Goal: Information Seeking & Learning: Learn about a topic

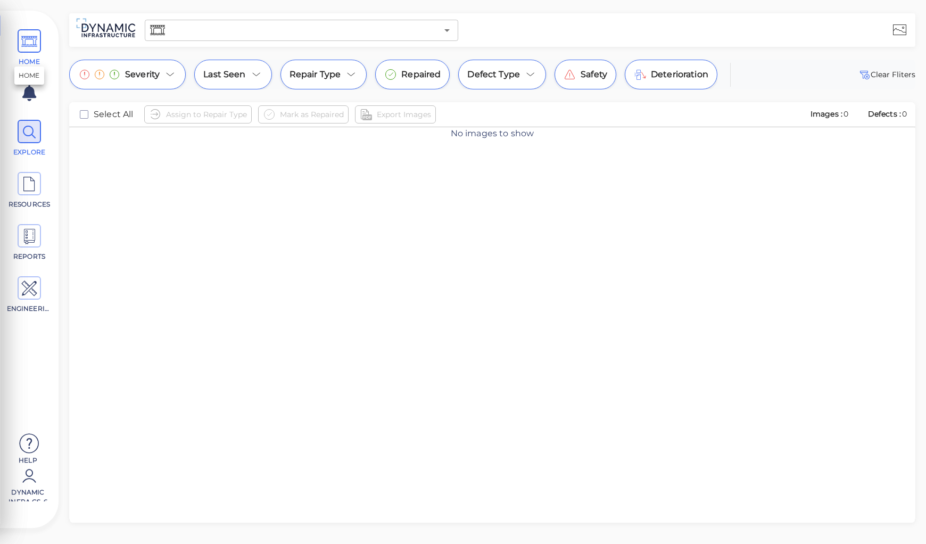
click at [31, 47] on icon at bounding box center [29, 42] width 16 height 24
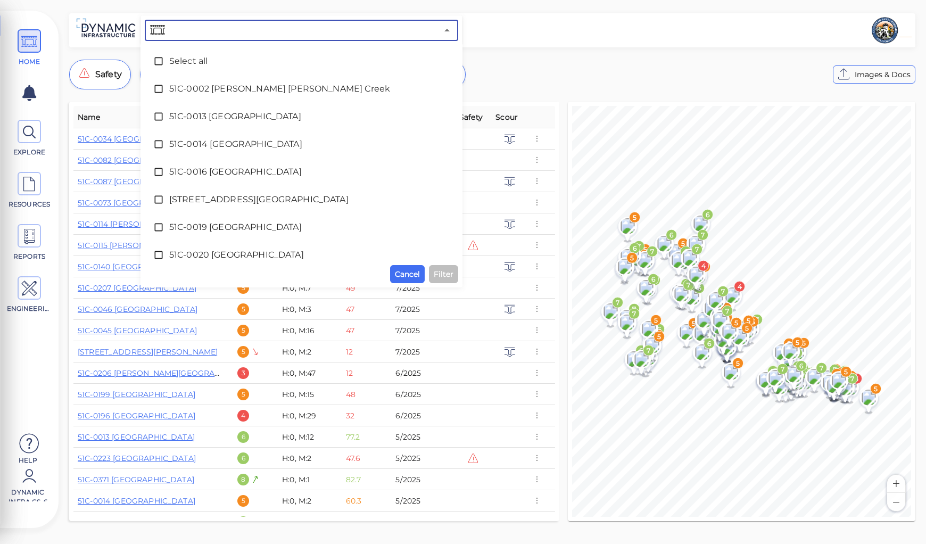
click at [217, 29] on input "text" at bounding box center [302, 30] width 270 height 15
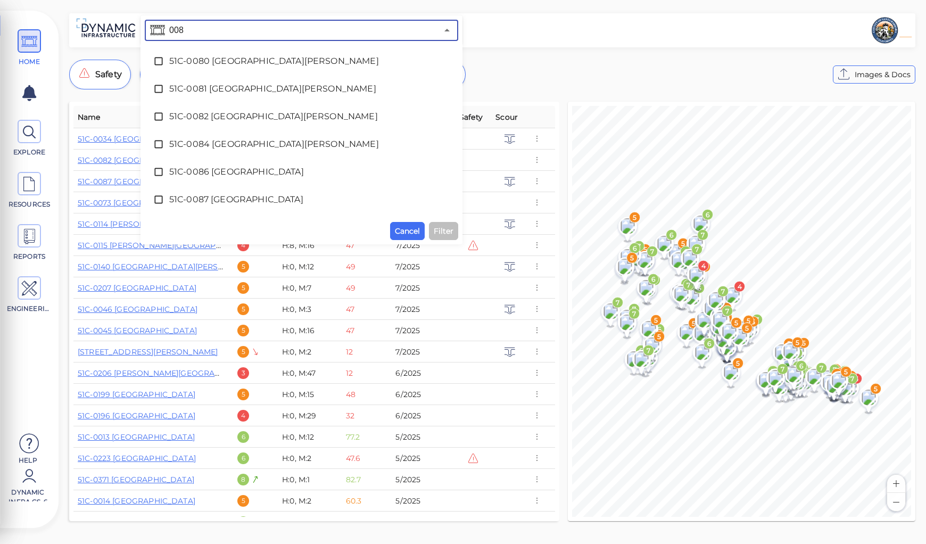
type input "0082"
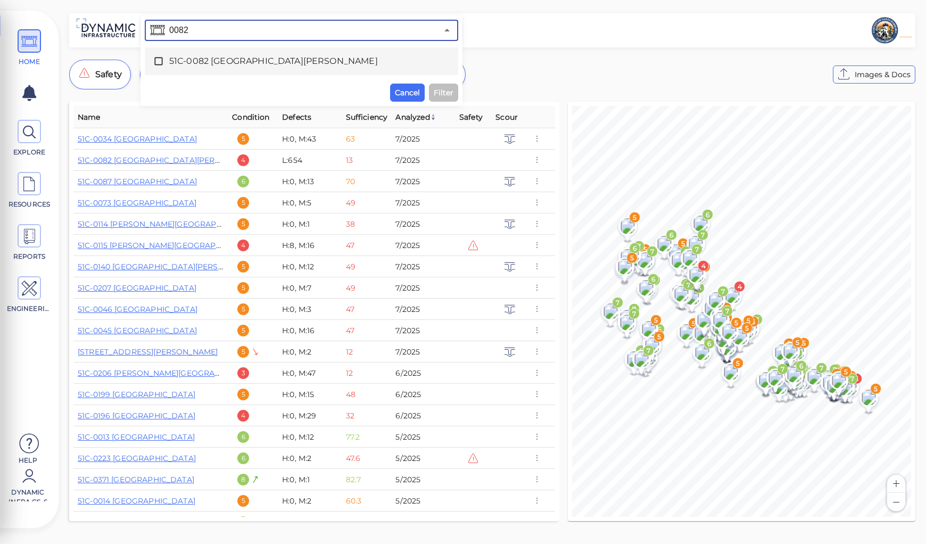
click at [243, 59] on span "51C-0082 [GEOGRAPHIC_DATA][PERSON_NAME]" at bounding box center [301, 61] width 265 height 13
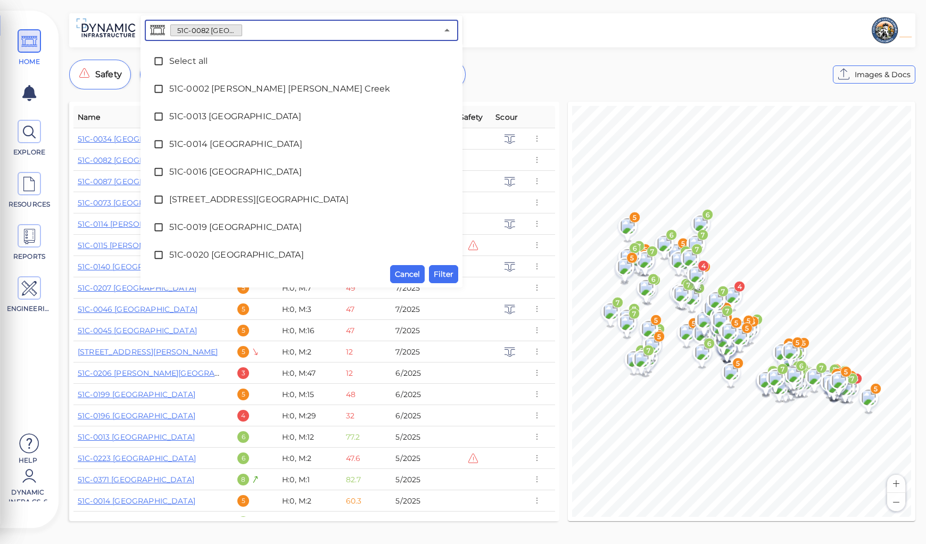
scroll to position [755, 0]
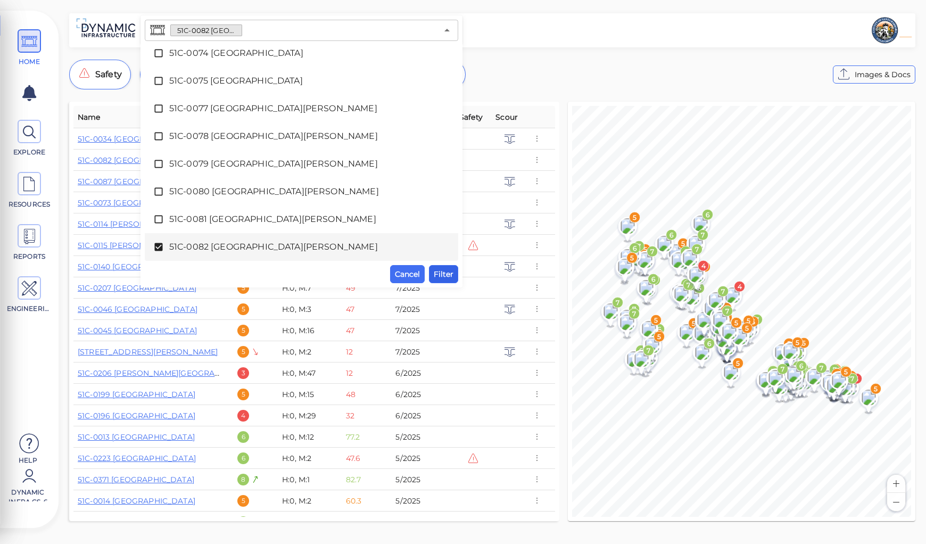
click at [444, 275] on span "Filter" at bounding box center [444, 274] width 20 height 13
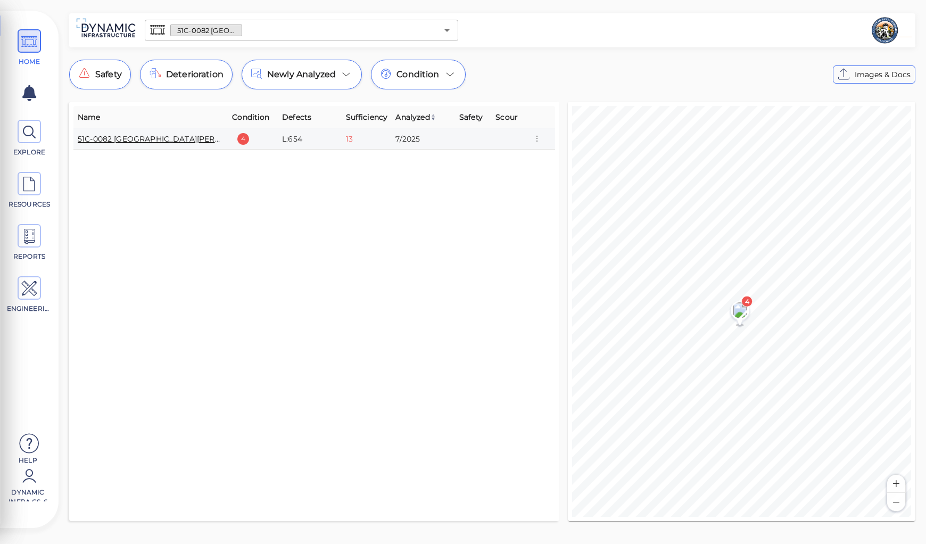
click at [147, 140] on link "51C-0082 [GEOGRAPHIC_DATA][PERSON_NAME]" at bounding box center [170, 139] width 184 height 10
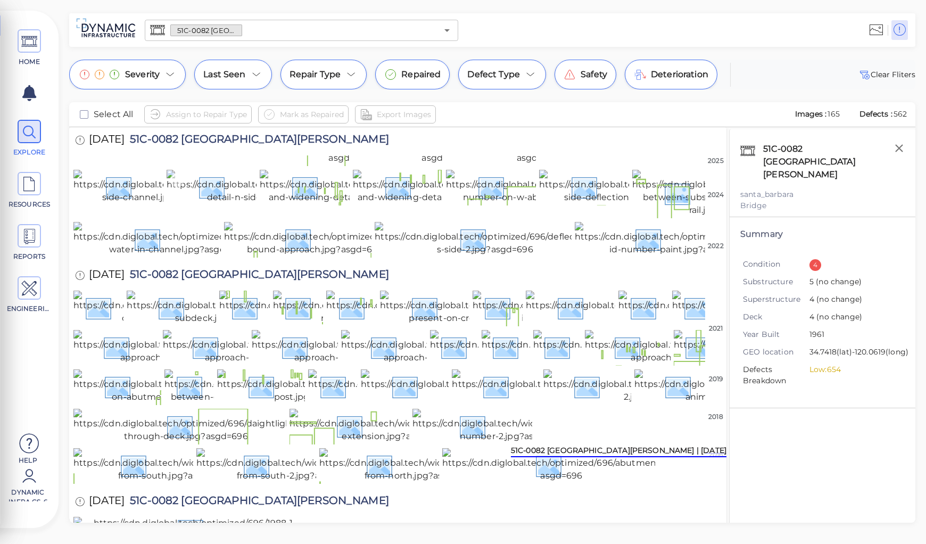
scroll to position [2265, 0]
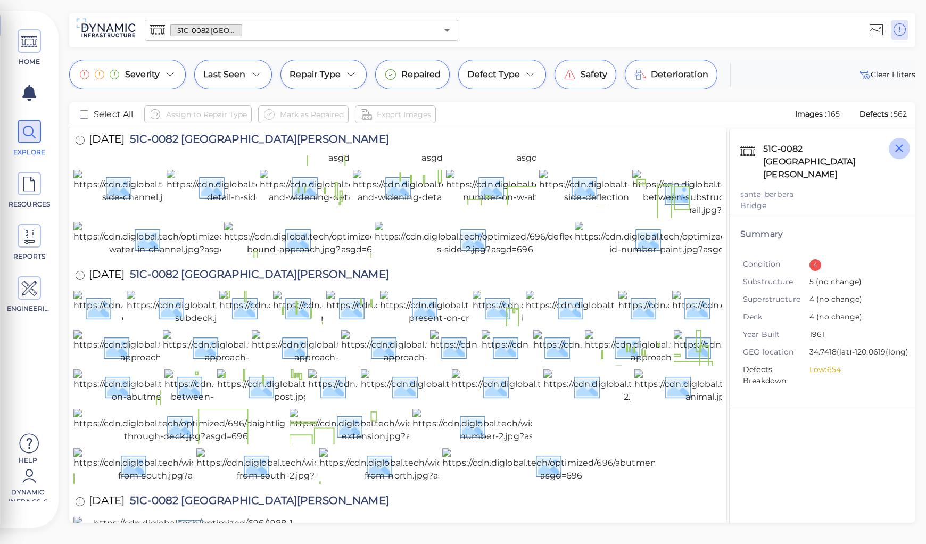
click at [897, 147] on icon "button" at bounding box center [899, 148] width 8 height 8
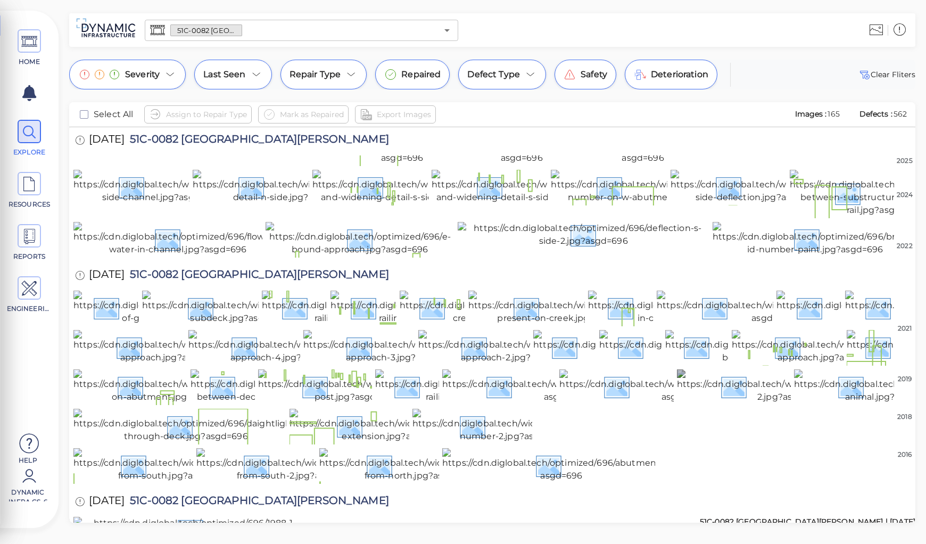
scroll to position [2898, 0]
click at [266, 517] on img at bounding box center [190, 530] width 234 height 26
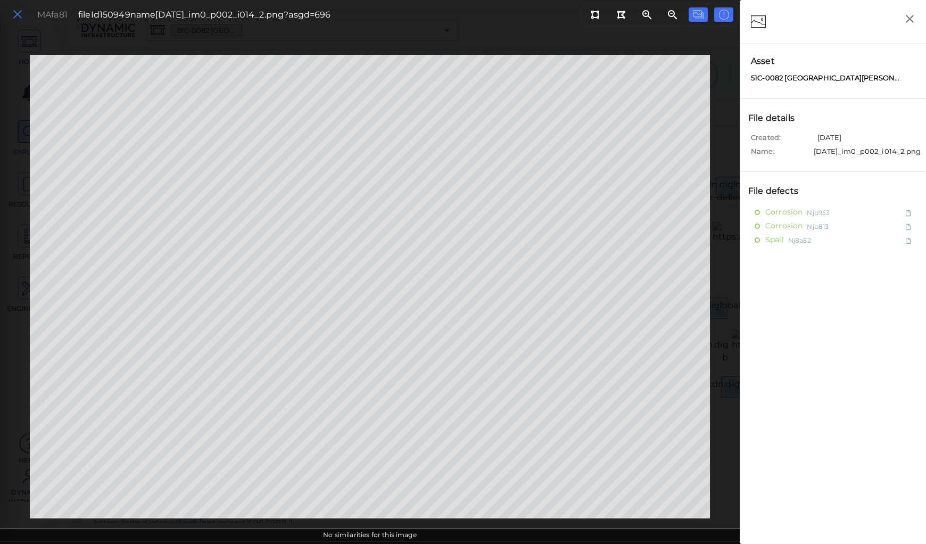
click at [15, 13] on icon at bounding box center [18, 14] width 12 height 14
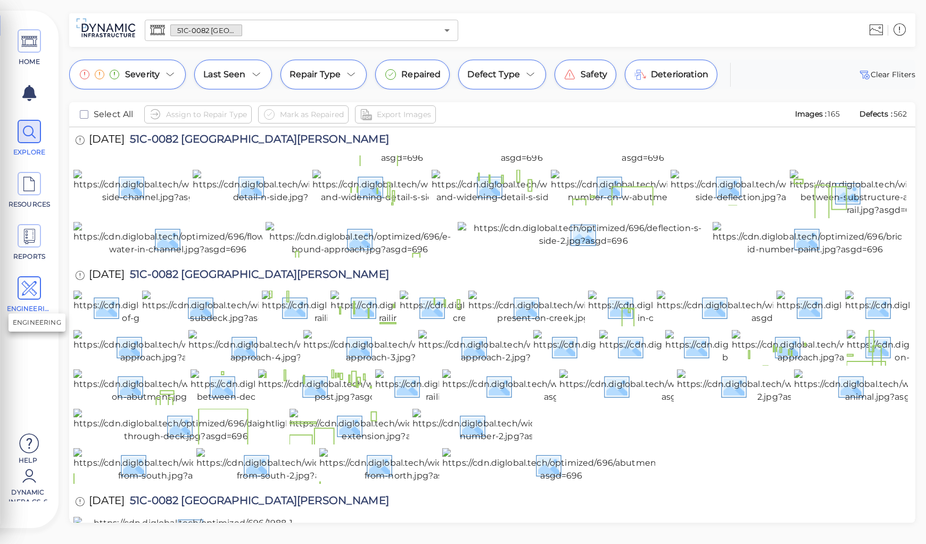
click at [34, 290] on icon at bounding box center [29, 289] width 16 height 24
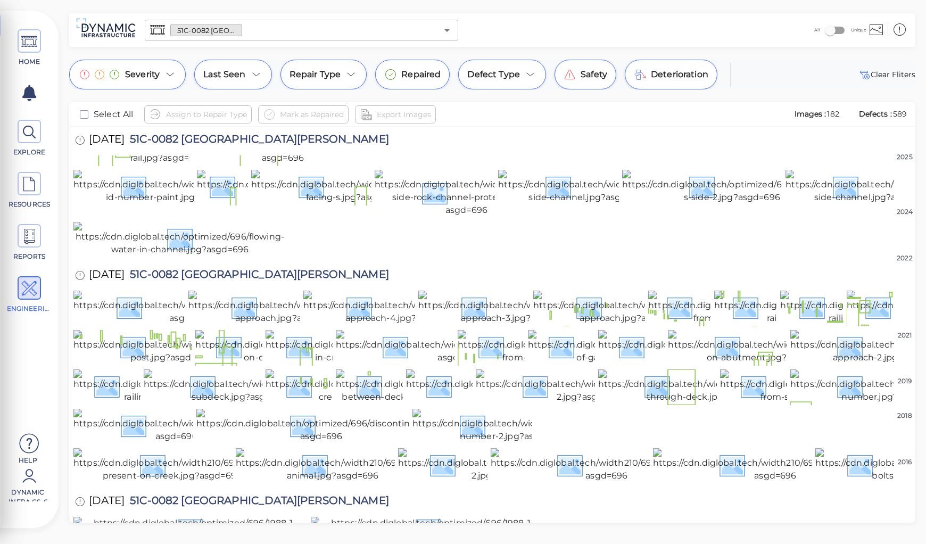
scroll to position [3274, 0]
click at [431, 517] on img at bounding box center [428, 530] width 234 height 26
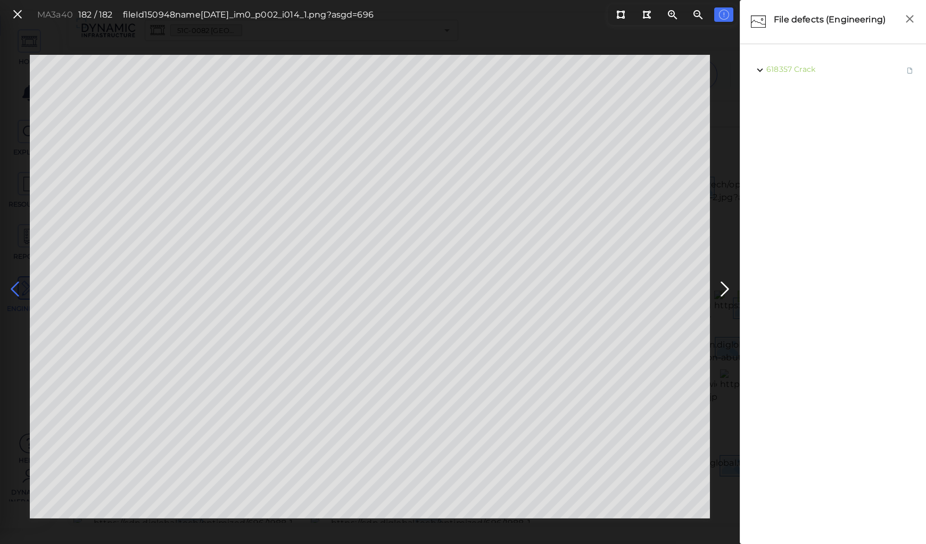
click at [12, 292] on icon at bounding box center [14, 289] width 17 height 21
click at [7, 288] on icon at bounding box center [14, 289] width 17 height 21
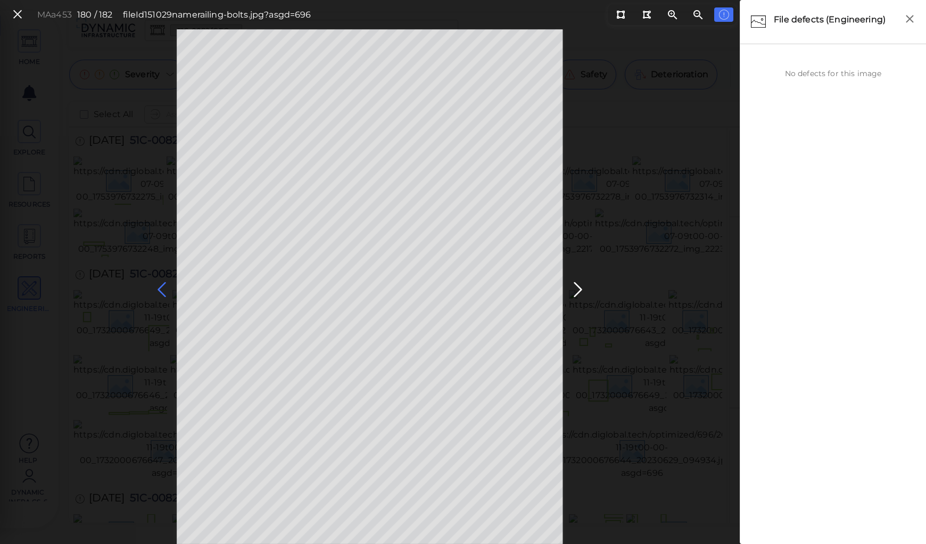
click at [161, 290] on icon at bounding box center [161, 289] width 17 height 21
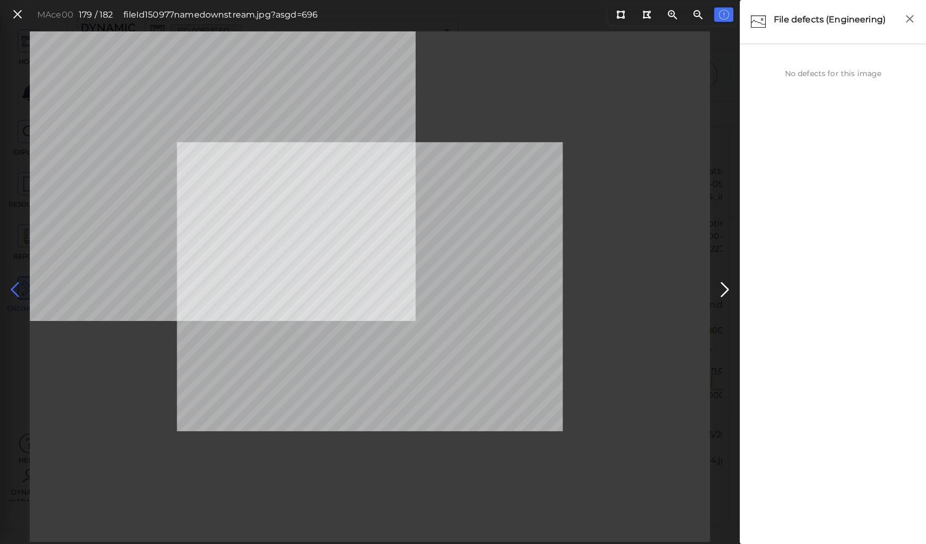
click at [17, 286] on icon at bounding box center [14, 289] width 17 height 21
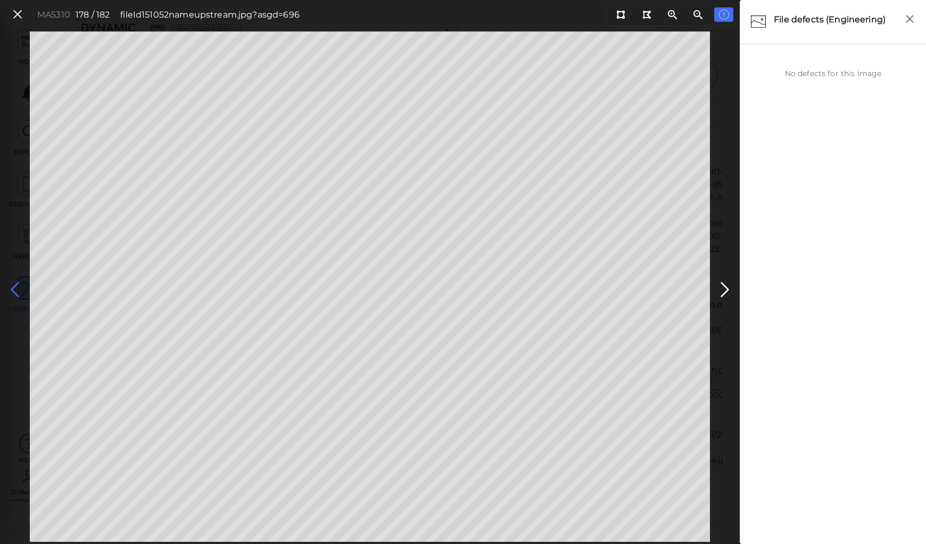
click at [17, 286] on icon at bounding box center [14, 289] width 17 height 21
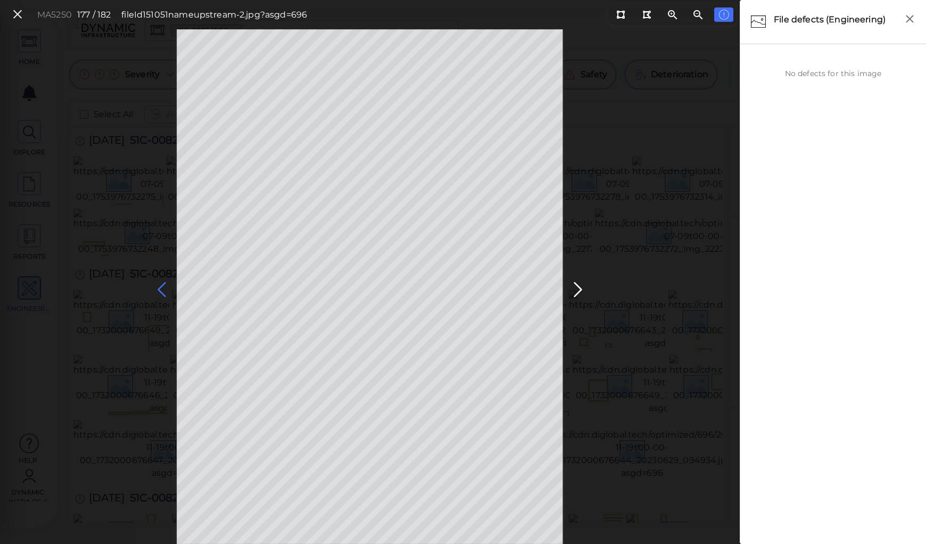
click at [165, 295] on icon at bounding box center [161, 289] width 17 height 21
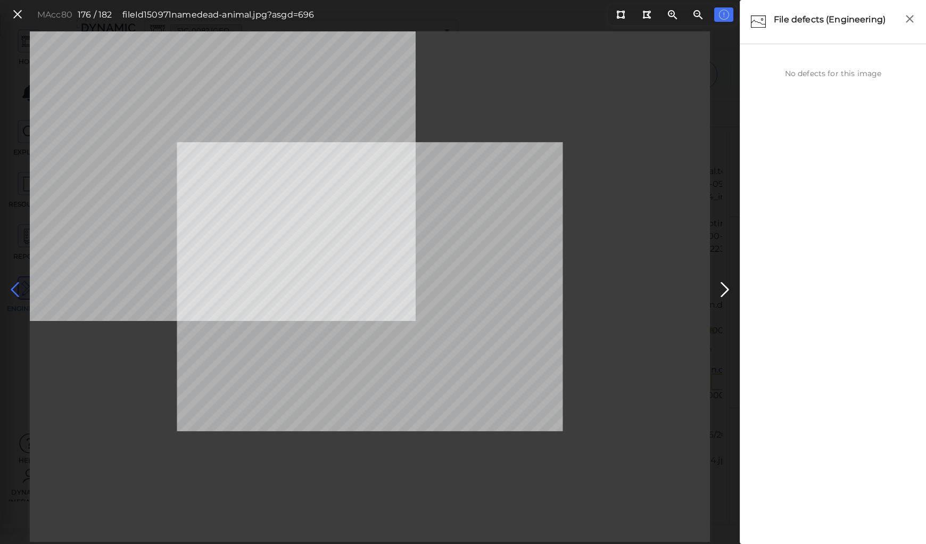
click at [17, 287] on icon at bounding box center [14, 289] width 17 height 21
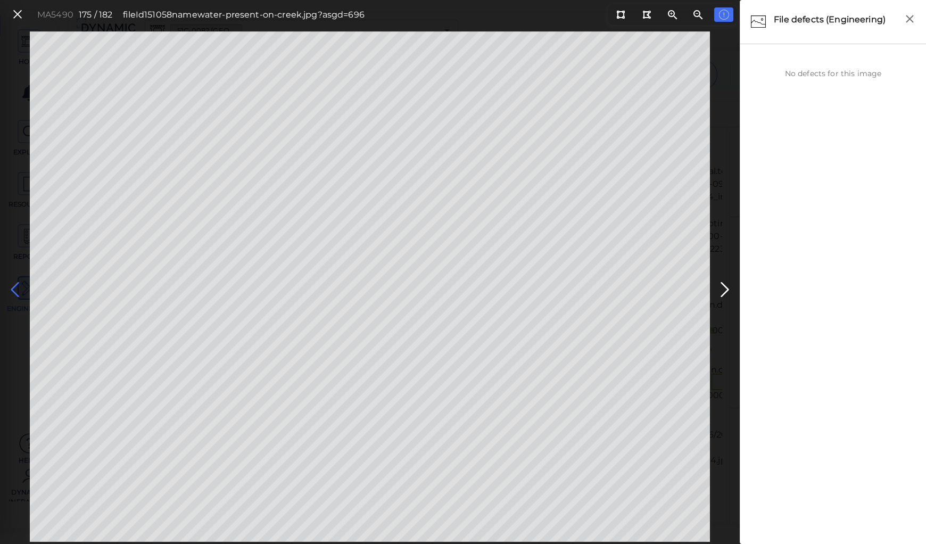
click at [17, 287] on icon at bounding box center [14, 289] width 17 height 21
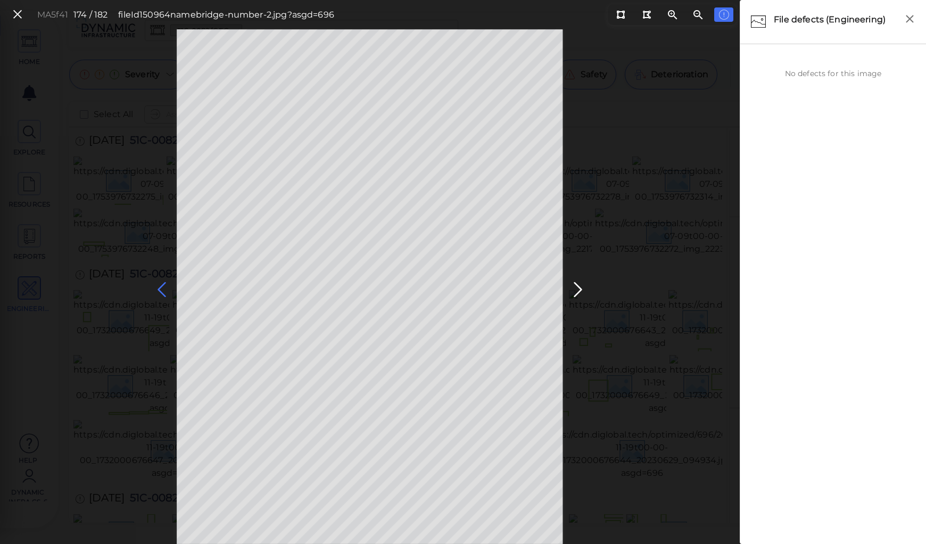
click at [156, 289] on icon at bounding box center [161, 289] width 17 height 21
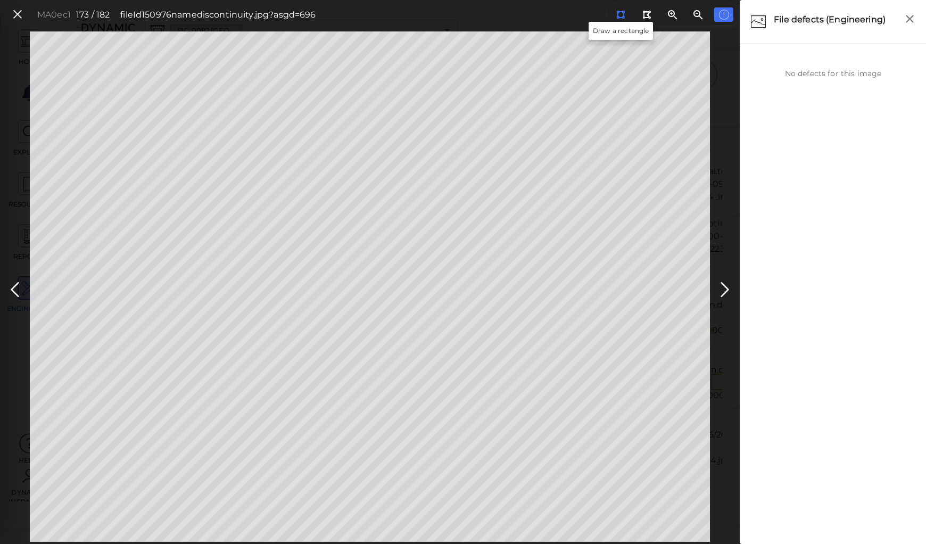
click at [621, 18] on icon at bounding box center [620, 15] width 9 height 8
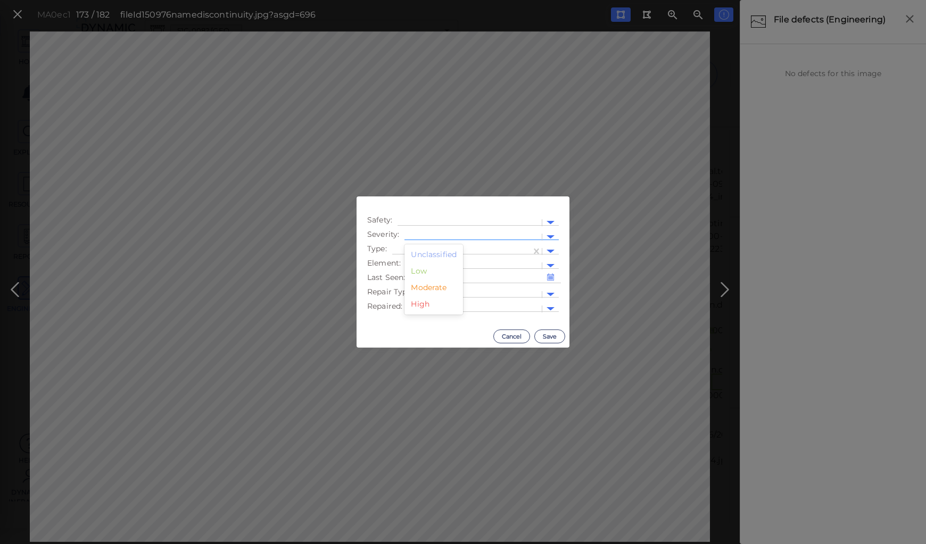
click at [431, 233] on div at bounding box center [473, 237] width 127 height 11
click at [428, 286] on div "Moderate" at bounding box center [434, 287] width 59 height 17
click at [434, 248] on div at bounding box center [462, 251] width 128 height 11
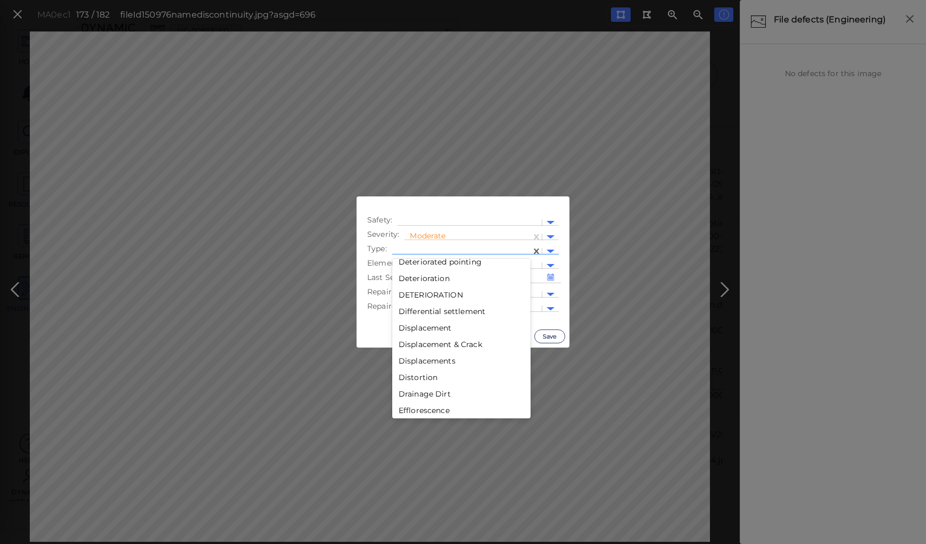
scroll to position [554, 0]
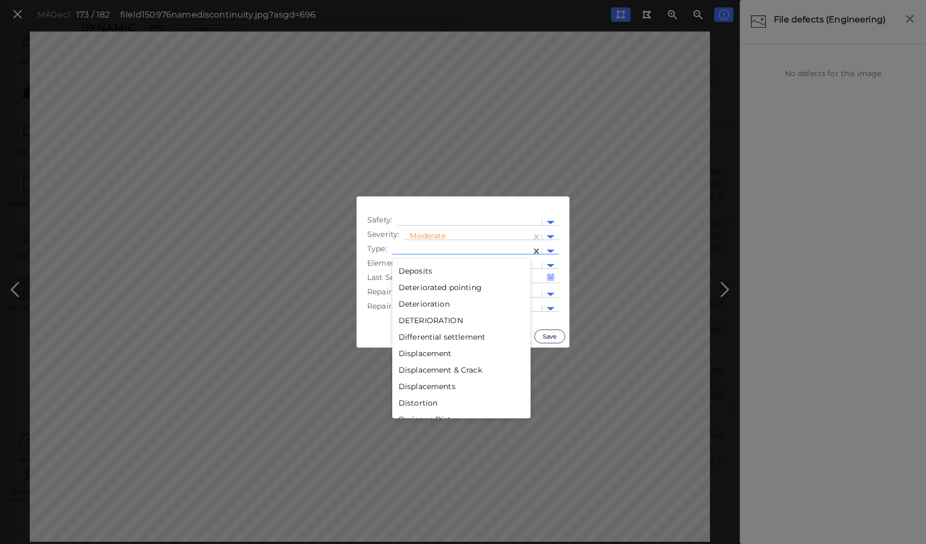
click at [430, 307] on div "Deterioration" at bounding box center [461, 304] width 138 height 17
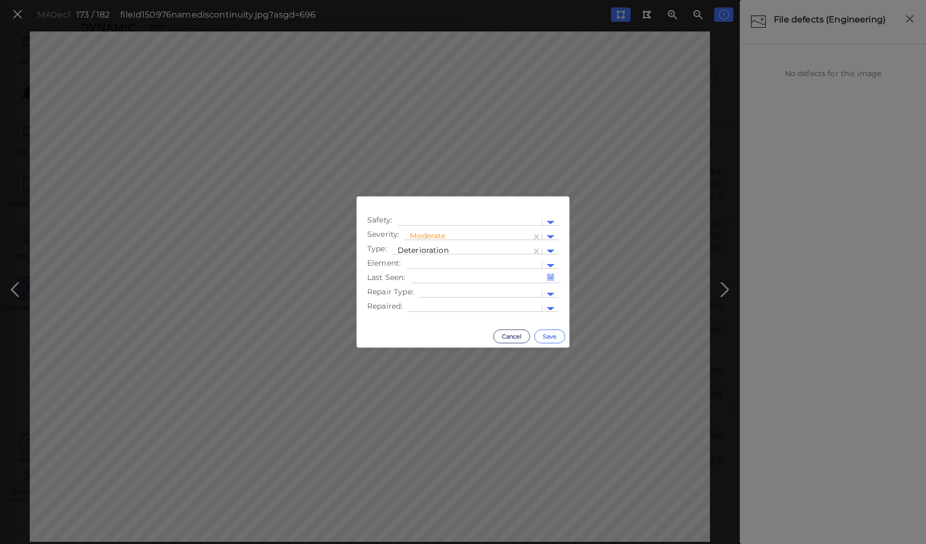
click at [555, 339] on button "Save" at bounding box center [550, 337] width 31 height 14
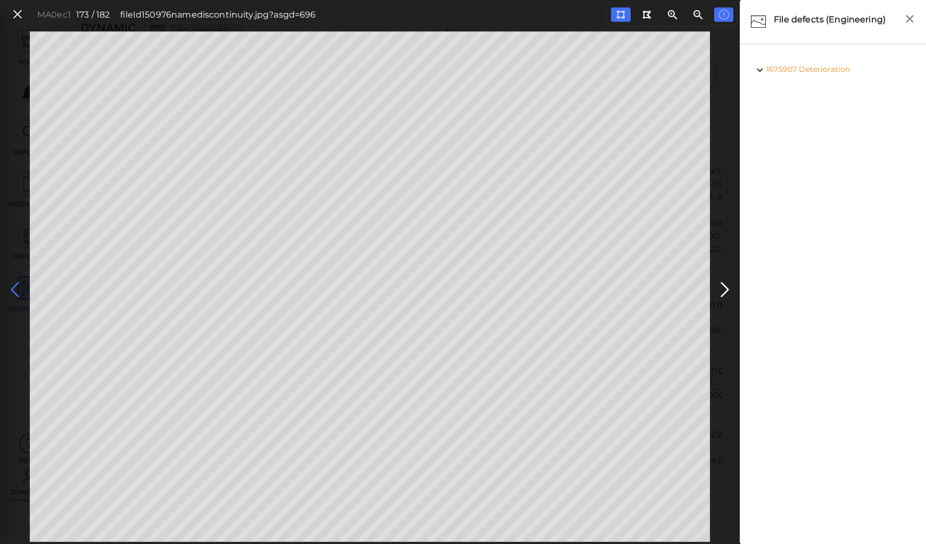
click at [11, 286] on icon at bounding box center [14, 289] width 17 height 21
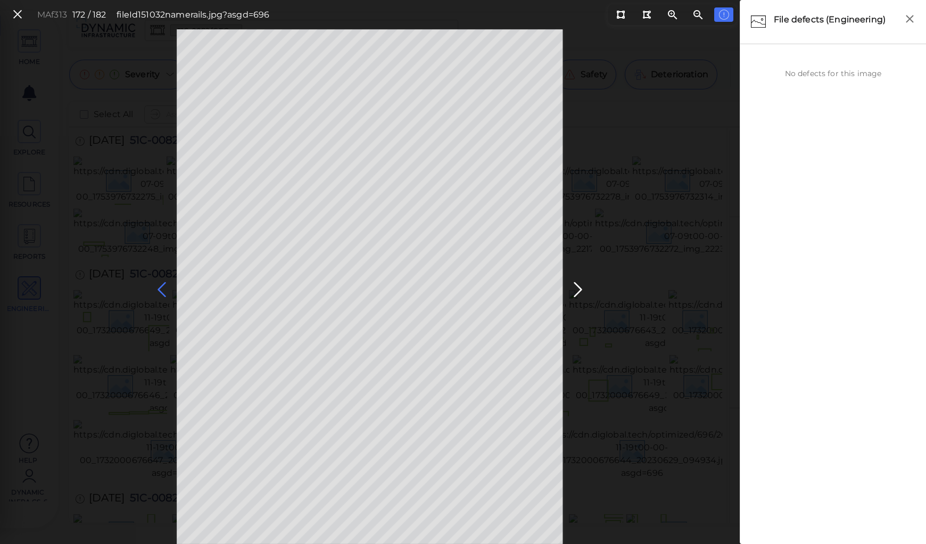
click at [161, 285] on icon at bounding box center [161, 289] width 17 height 21
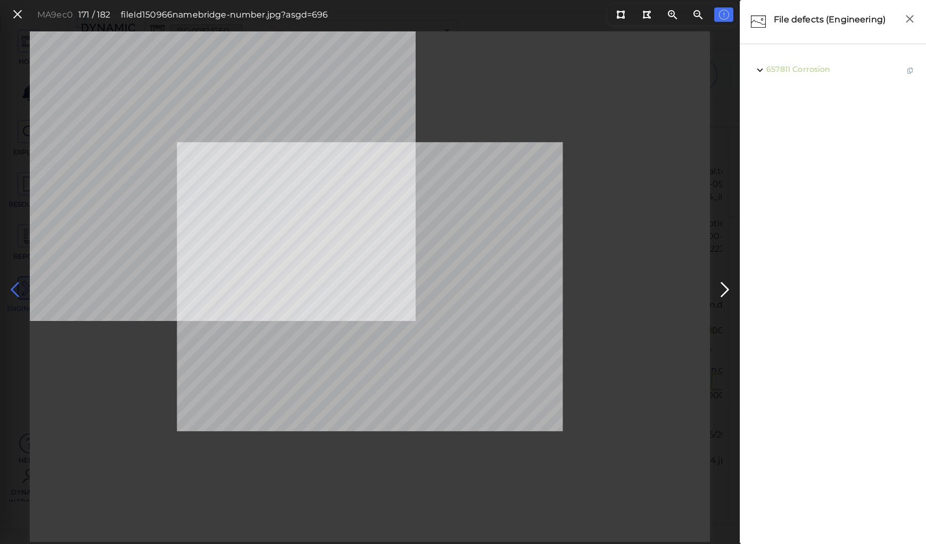
click at [19, 287] on icon at bounding box center [14, 289] width 17 height 21
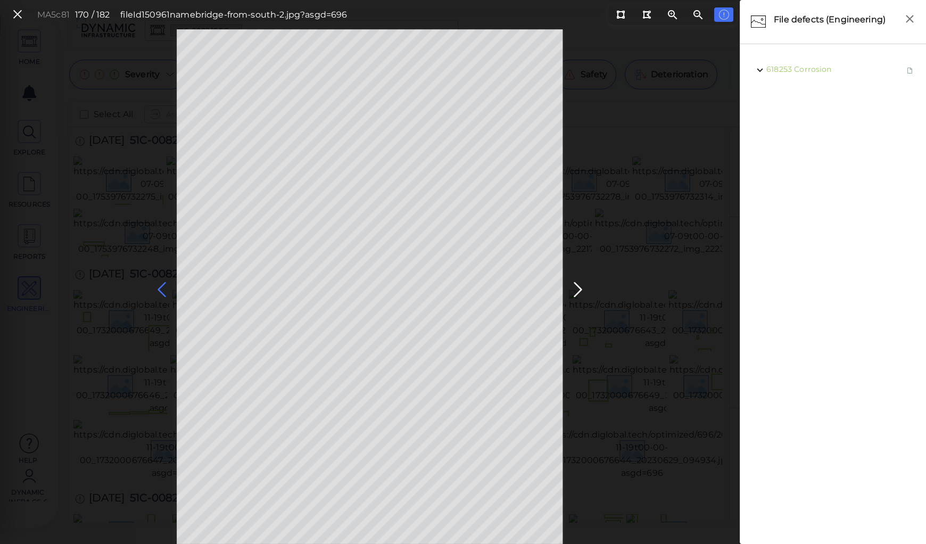
click at [161, 287] on icon at bounding box center [161, 289] width 17 height 21
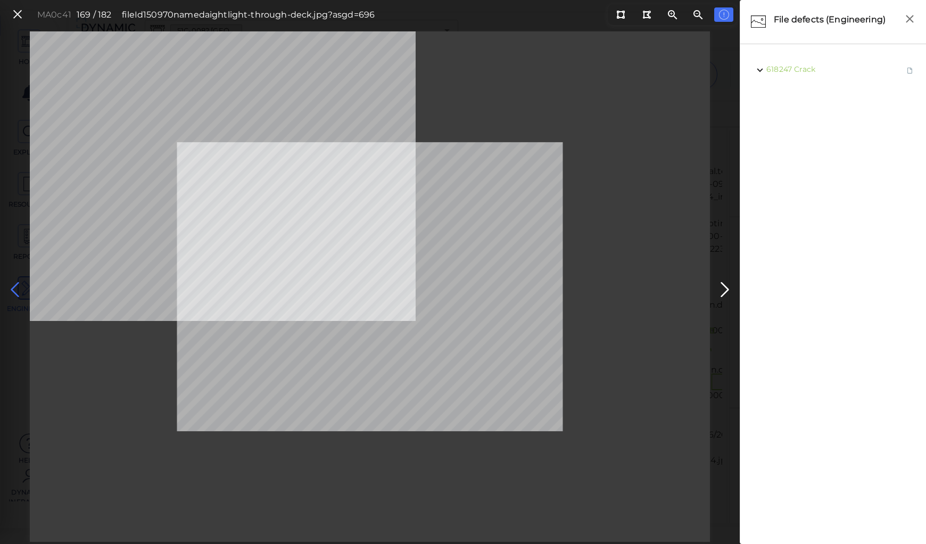
click at [19, 285] on icon at bounding box center [14, 289] width 17 height 21
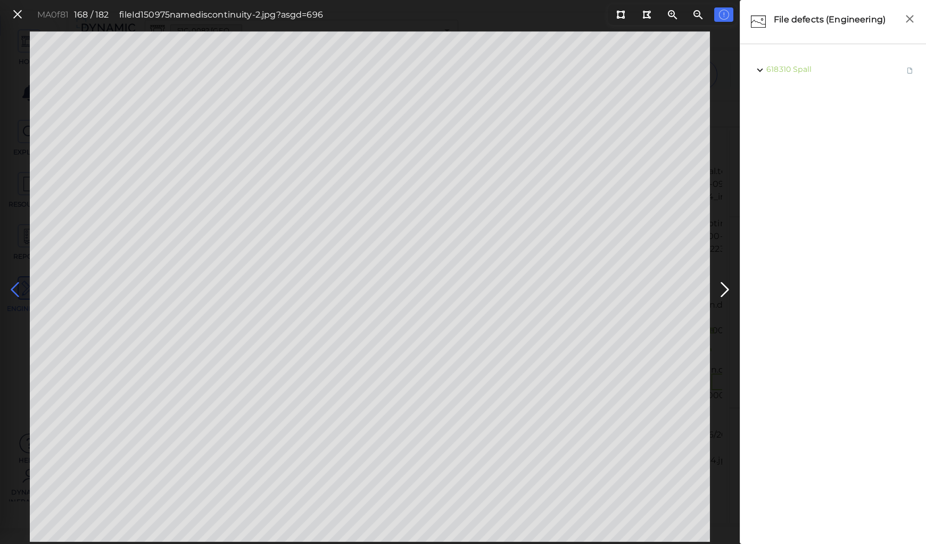
click at [19, 285] on icon at bounding box center [14, 289] width 17 height 21
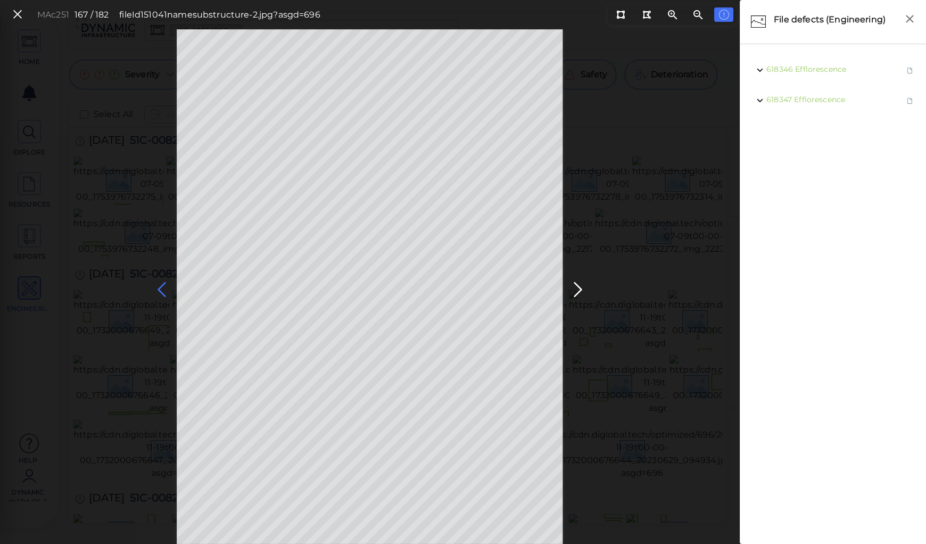
click at [162, 289] on icon at bounding box center [161, 289] width 17 height 21
click at [162, 288] on icon at bounding box center [161, 289] width 17 height 21
click at [161, 286] on icon at bounding box center [161, 289] width 17 height 21
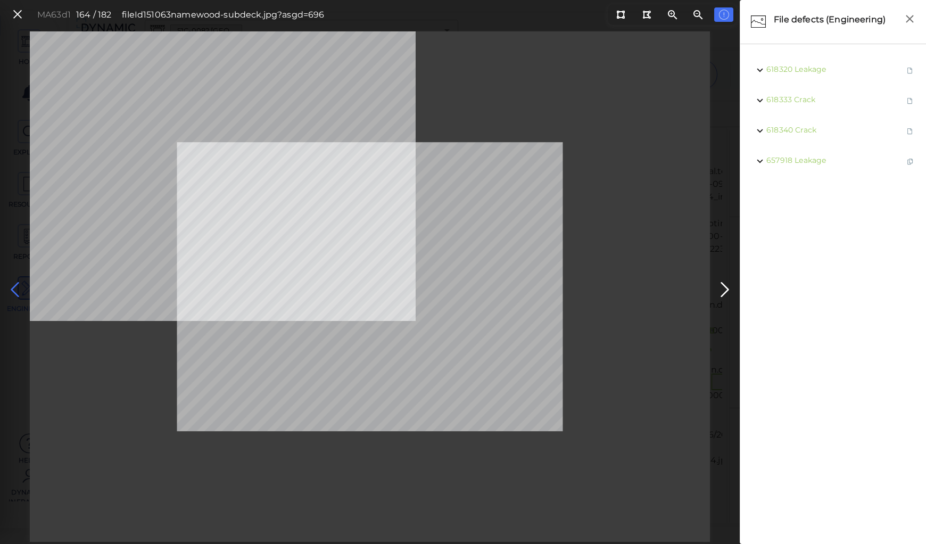
click at [13, 287] on icon at bounding box center [14, 289] width 17 height 21
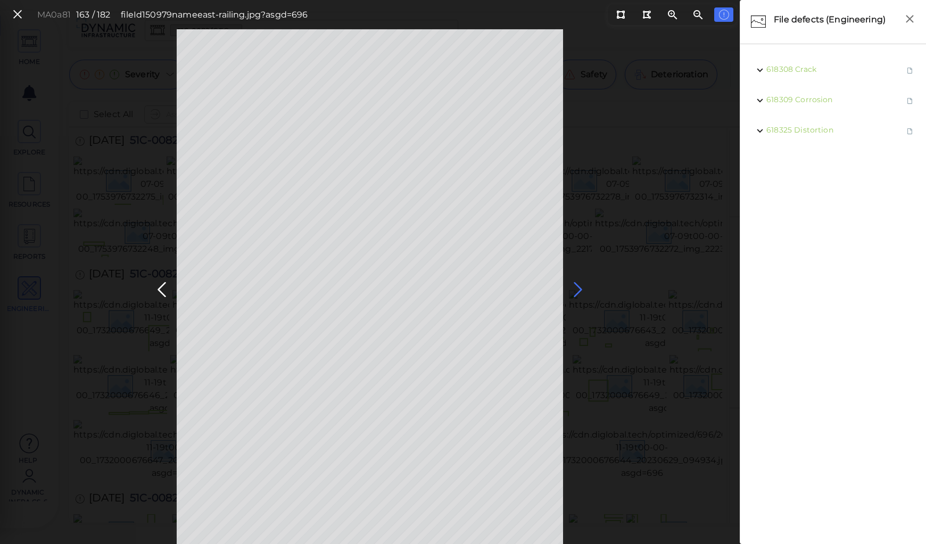
click at [574, 290] on icon at bounding box center [578, 289] width 17 height 21
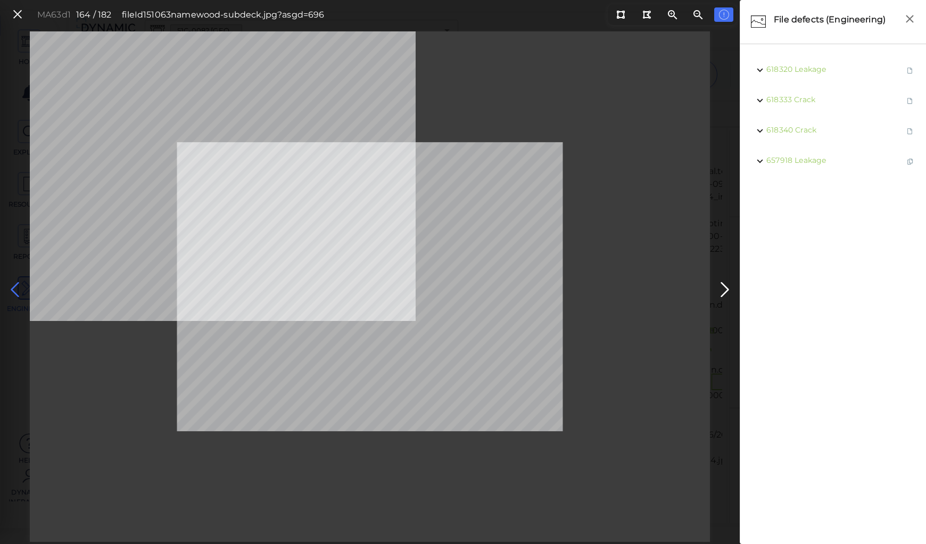
click at [11, 287] on icon at bounding box center [14, 289] width 17 height 21
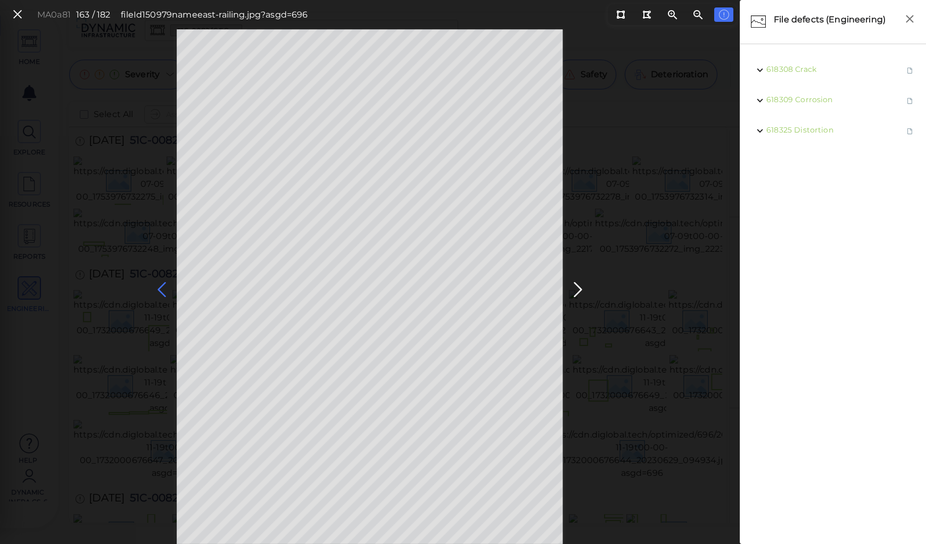
click at [165, 289] on icon at bounding box center [161, 289] width 17 height 21
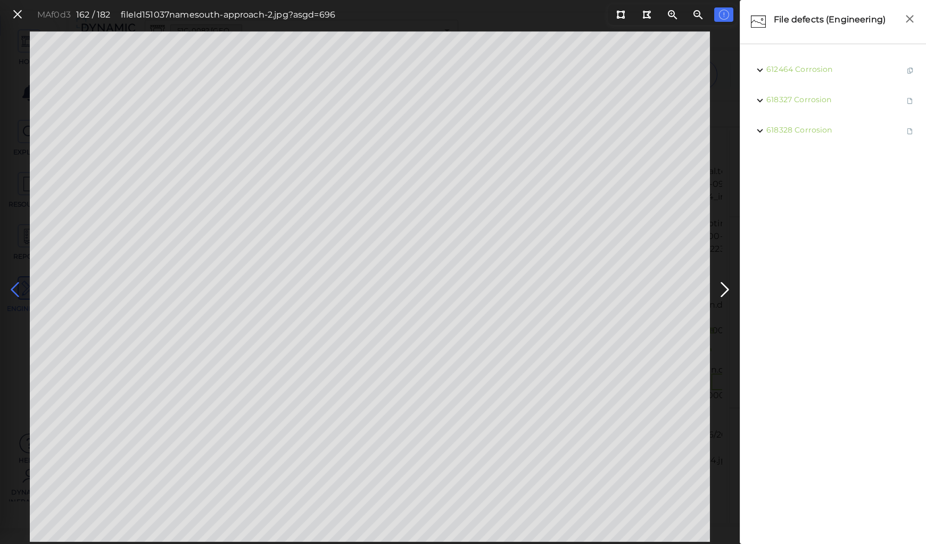
click at [19, 290] on icon at bounding box center [14, 289] width 17 height 21
click at [14, 287] on icon at bounding box center [14, 289] width 17 height 21
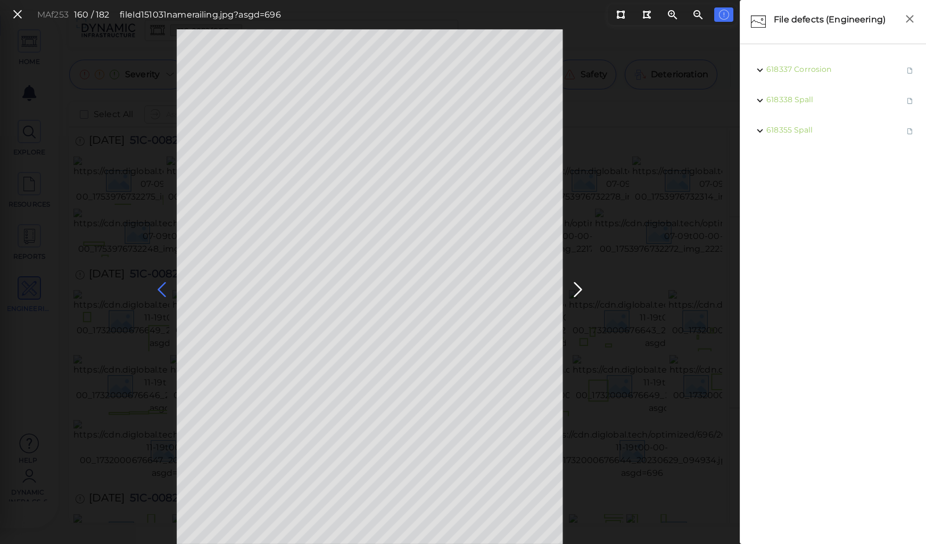
click at [160, 283] on icon at bounding box center [161, 289] width 17 height 21
click at [160, 284] on icon at bounding box center [161, 289] width 17 height 21
click at [162, 287] on icon at bounding box center [161, 289] width 17 height 21
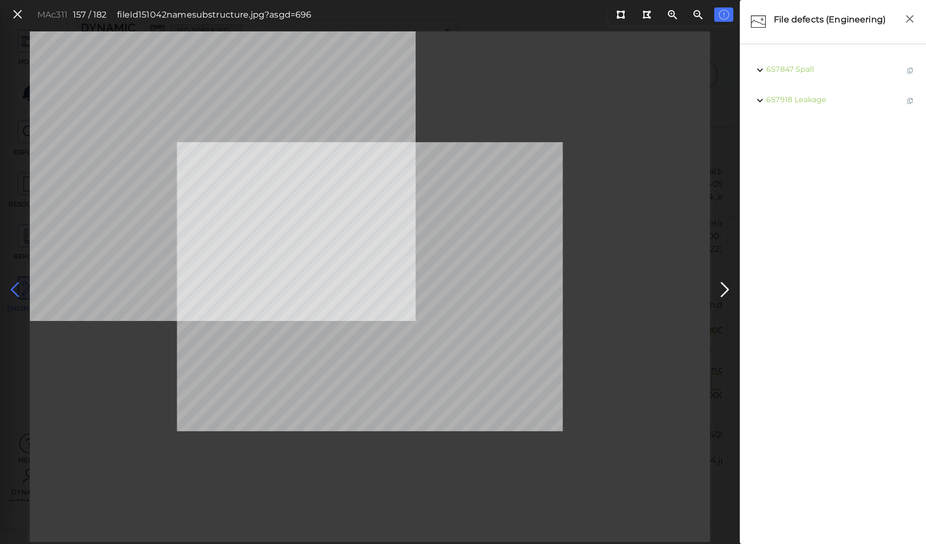
click at [15, 286] on icon at bounding box center [14, 289] width 17 height 21
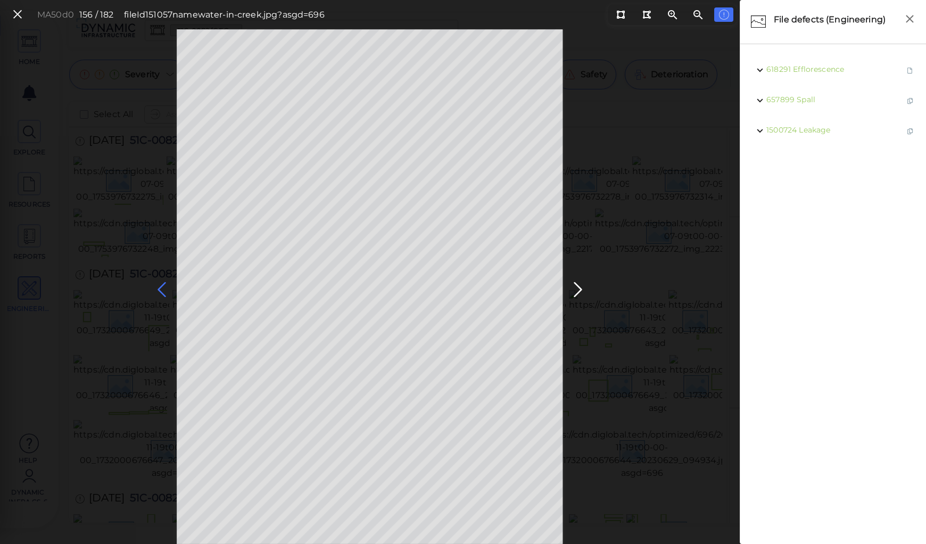
click at [165, 287] on icon at bounding box center [161, 289] width 17 height 21
click at [161, 287] on icon at bounding box center [161, 289] width 17 height 21
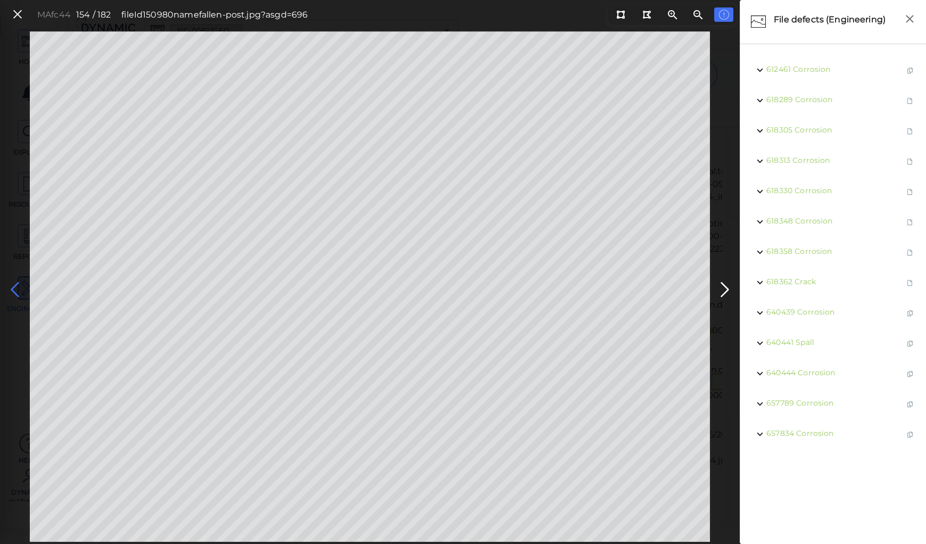
click at [14, 285] on icon at bounding box center [14, 289] width 17 height 21
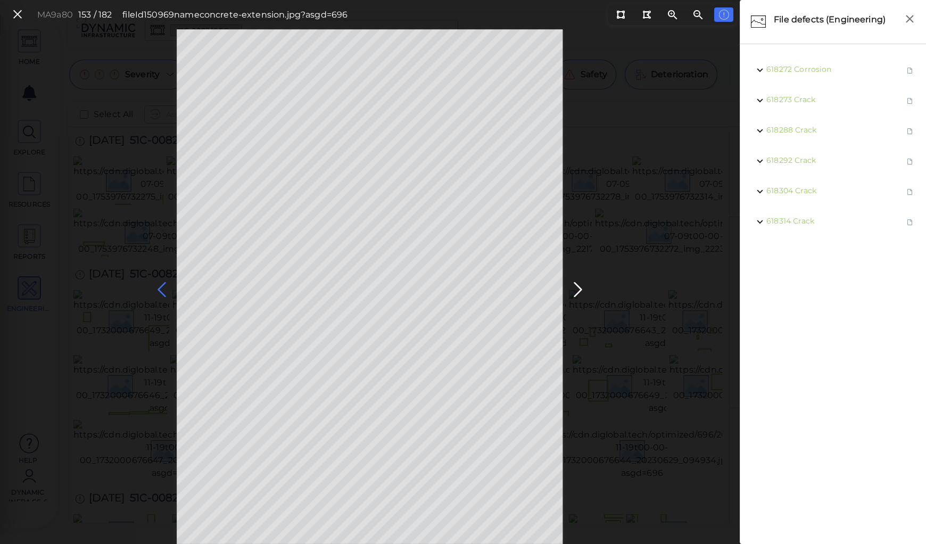
click at [168, 287] on icon at bounding box center [161, 289] width 17 height 21
click at [161, 287] on icon at bounding box center [161, 289] width 17 height 21
click at [160, 290] on icon at bounding box center [161, 289] width 17 height 21
click at [161, 290] on icon at bounding box center [161, 289] width 17 height 21
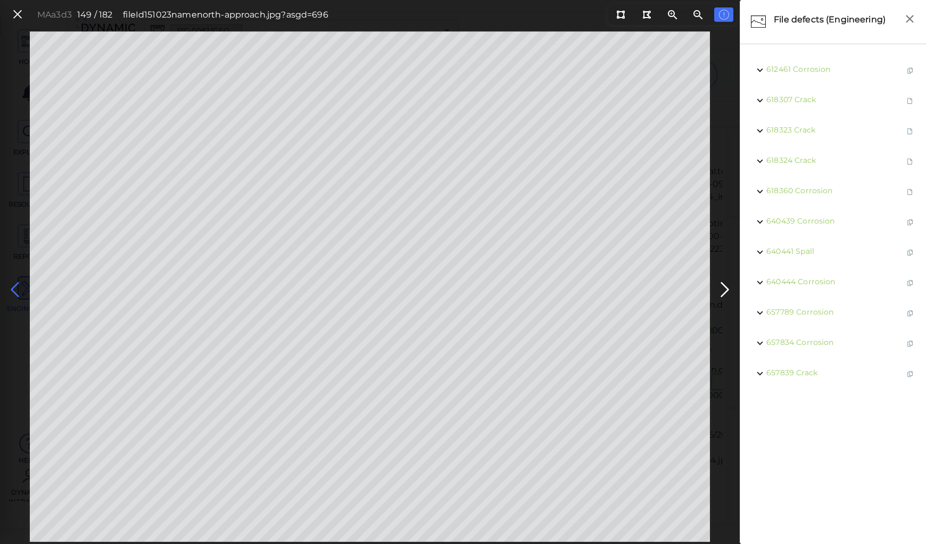
click at [13, 287] on icon at bounding box center [14, 289] width 17 height 21
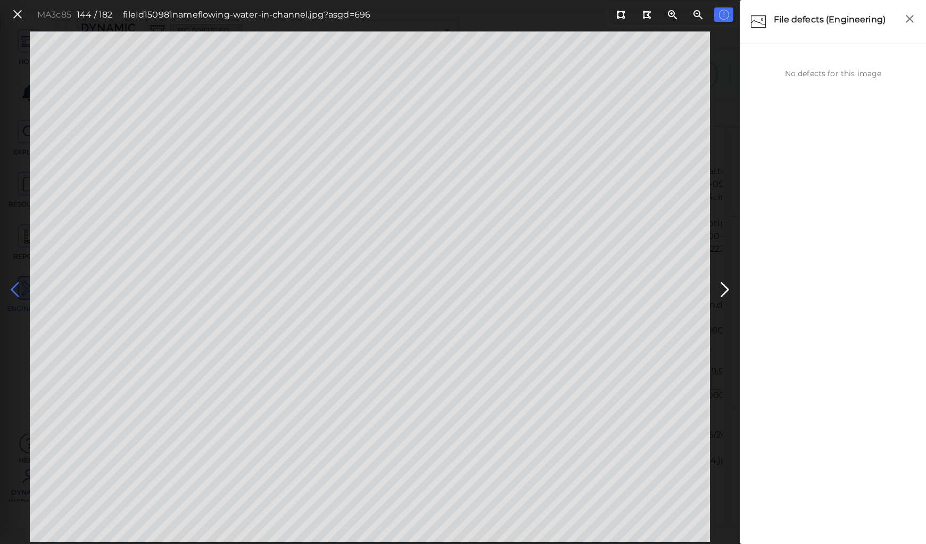
click at [13, 286] on icon at bounding box center [14, 289] width 17 height 21
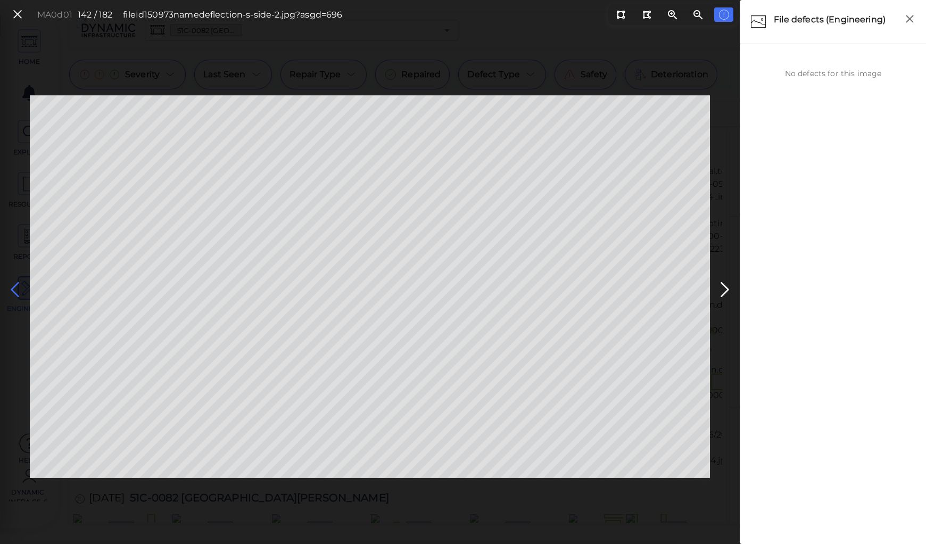
click at [13, 286] on icon at bounding box center [14, 289] width 17 height 21
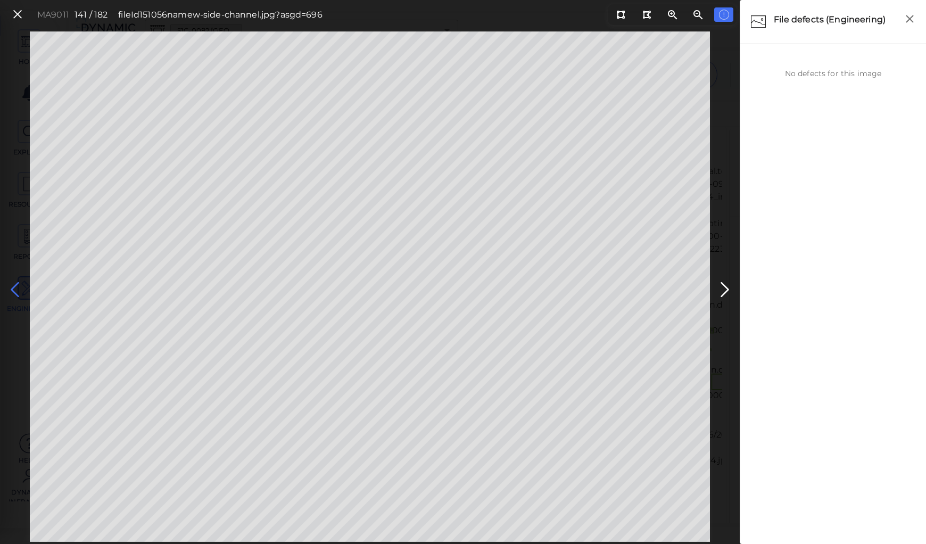
click at [13, 286] on icon at bounding box center [14, 289] width 17 height 21
click at [14, 285] on icon at bounding box center [14, 289] width 17 height 21
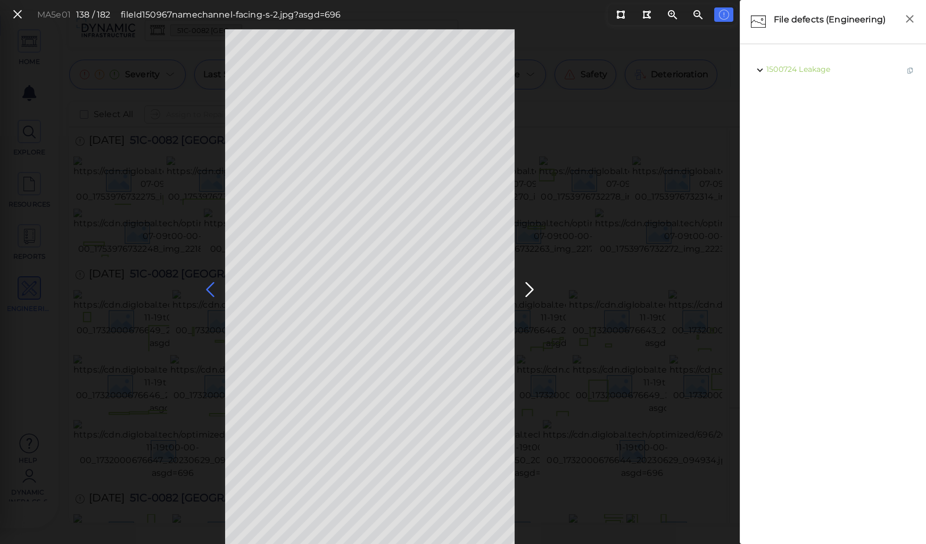
click at [211, 289] on icon at bounding box center [210, 289] width 17 height 21
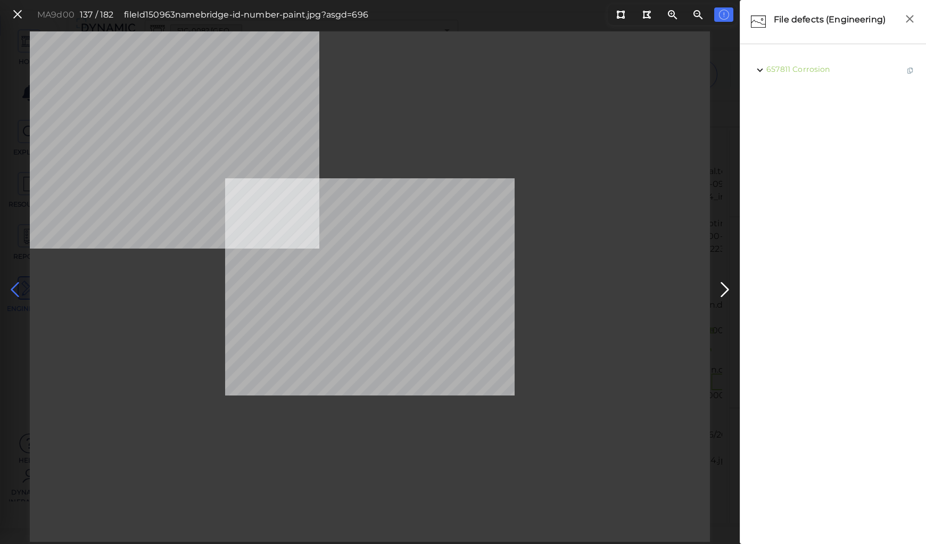
click at [17, 286] on icon at bounding box center [14, 289] width 17 height 21
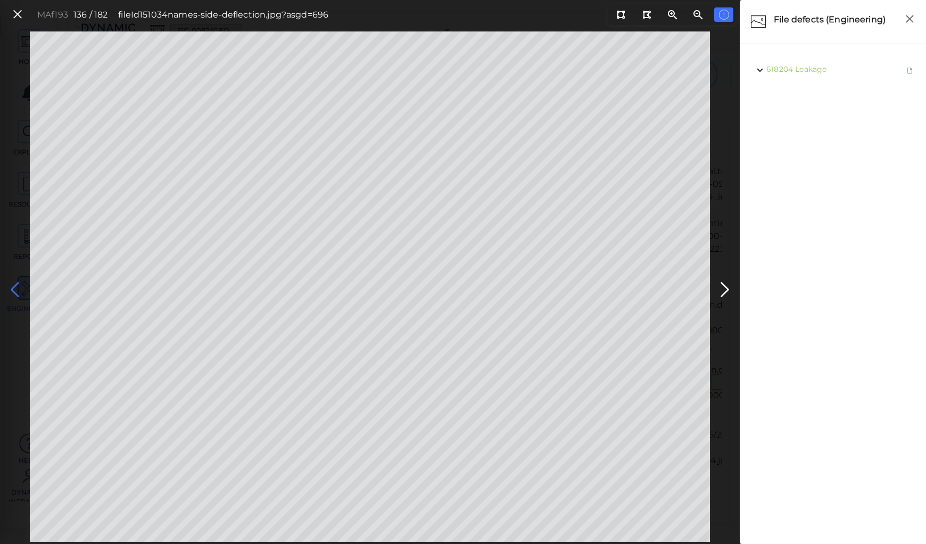
click at [17, 286] on icon at bounding box center [14, 289] width 17 height 21
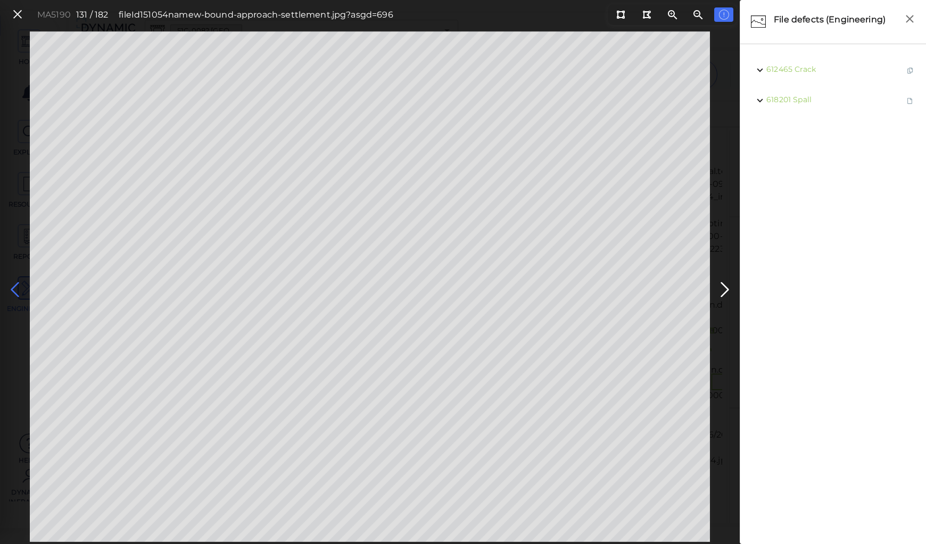
click at [15, 286] on icon at bounding box center [14, 289] width 17 height 21
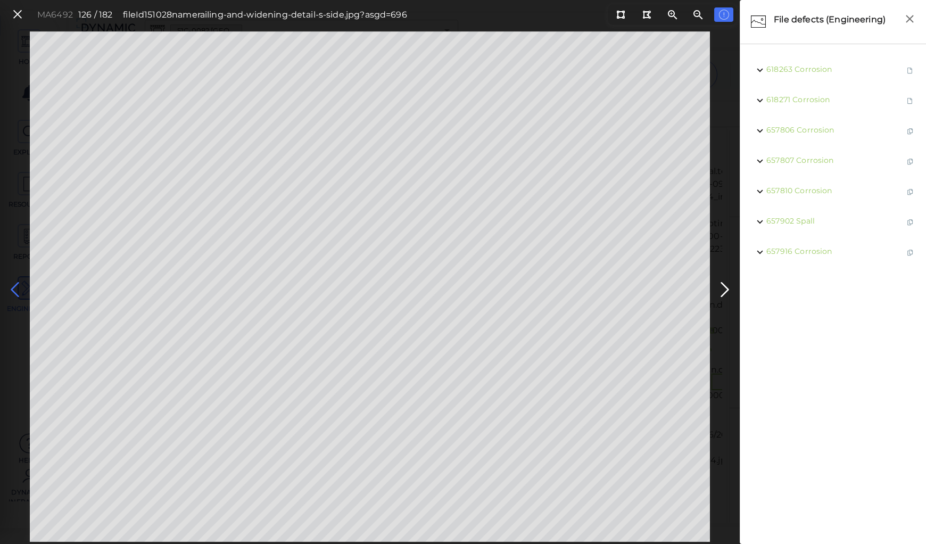
click at [15, 286] on icon at bounding box center [14, 289] width 17 height 21
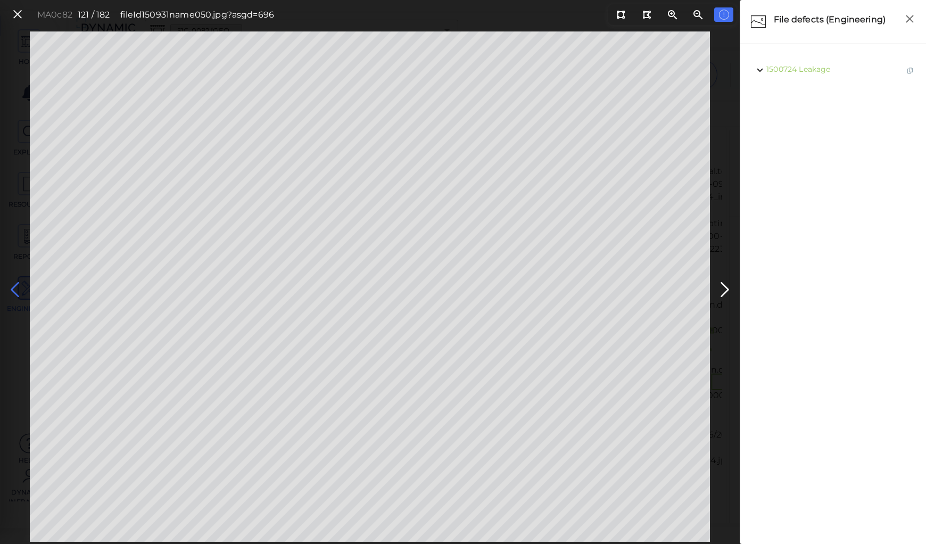
click at [15, 286] on icon at bounding box center [14, 289] width 17 height 21
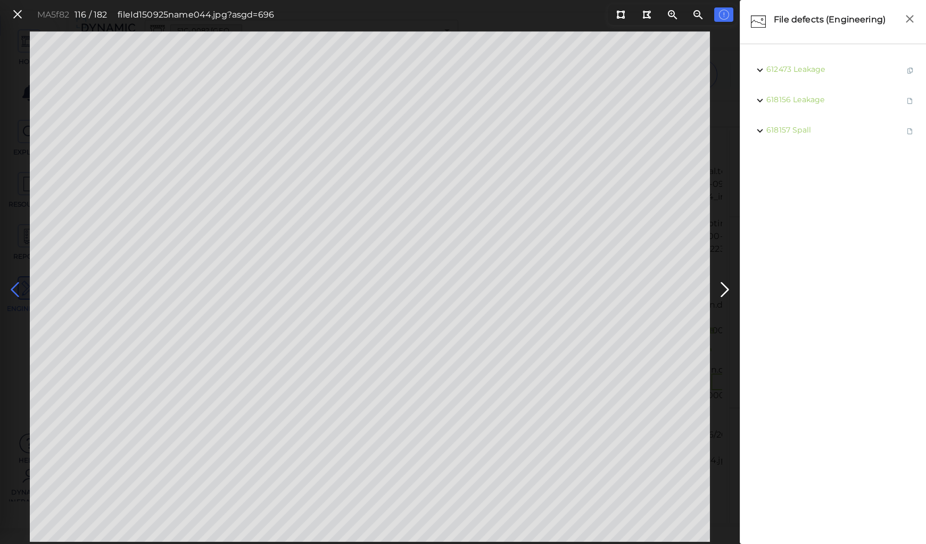
click at [15, 286] on icon at bounding box center [14, 289] width 17 height 21
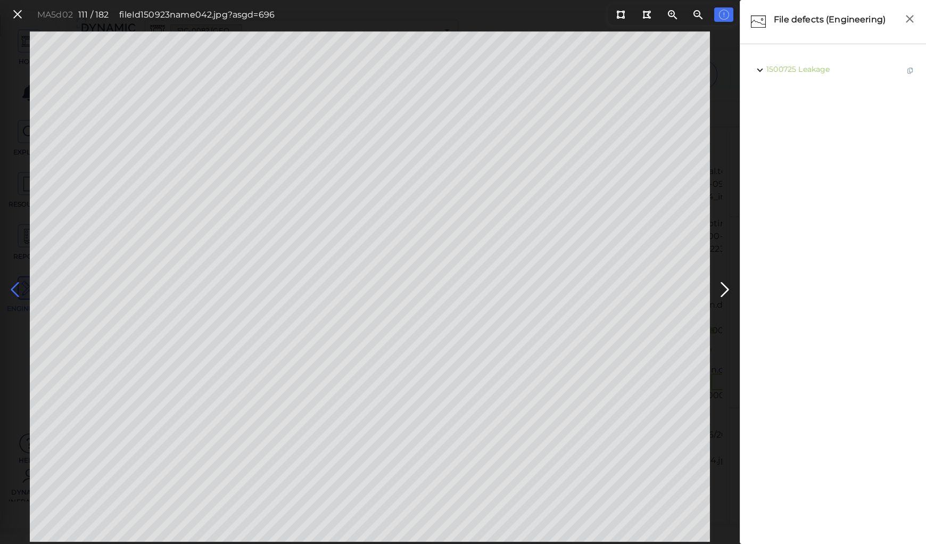
click at [15, 286] on icon at bounding box center [14, 289] width 17 height 21
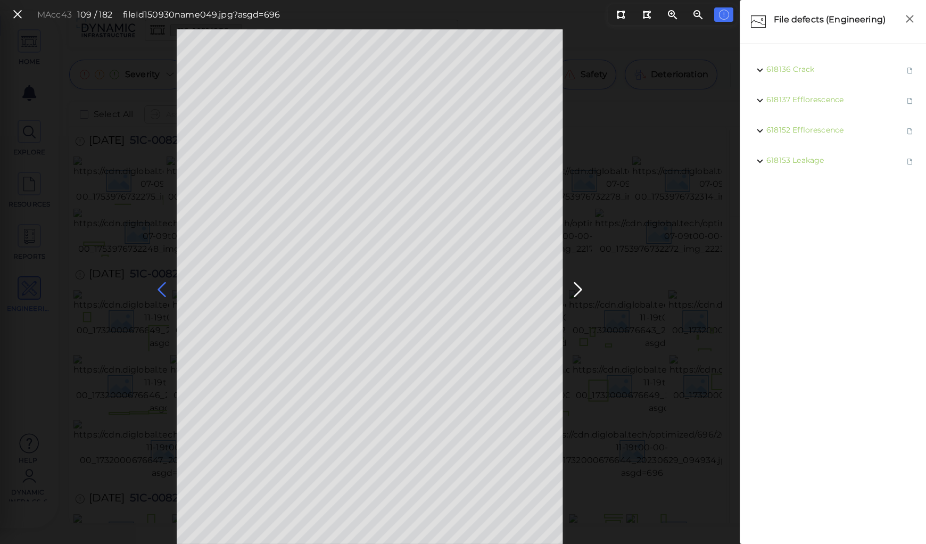
click at [161, 285] on icon at bounding box center [161, 289] width 17 height 21
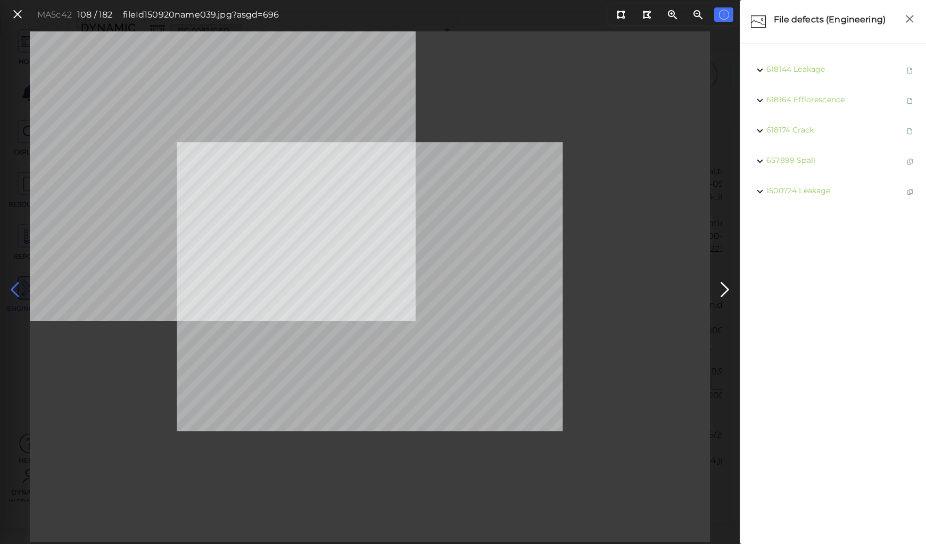
click at [12, 284] on icon at bounding box center [14, 289] width 17 height 21
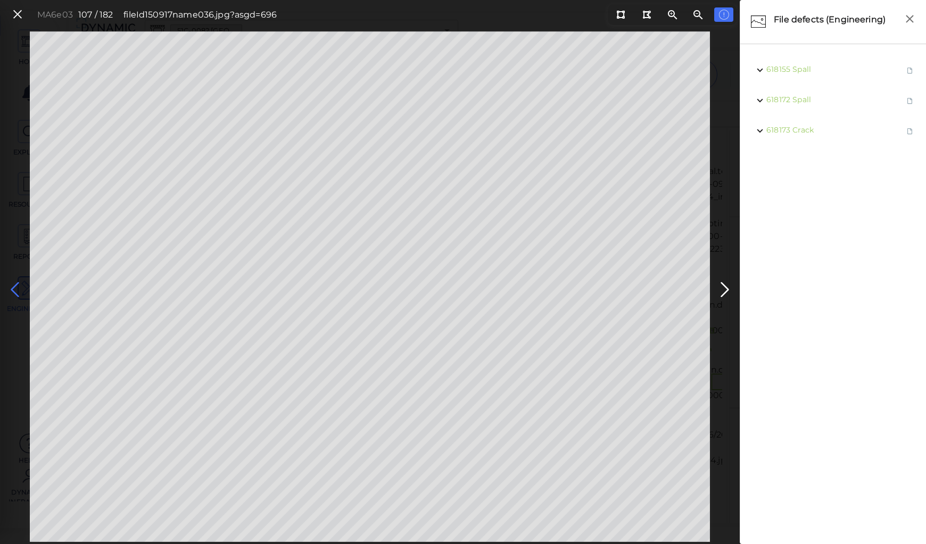
click at [12, 284] on icon at bounding box center [14, 289] width 17 height 21
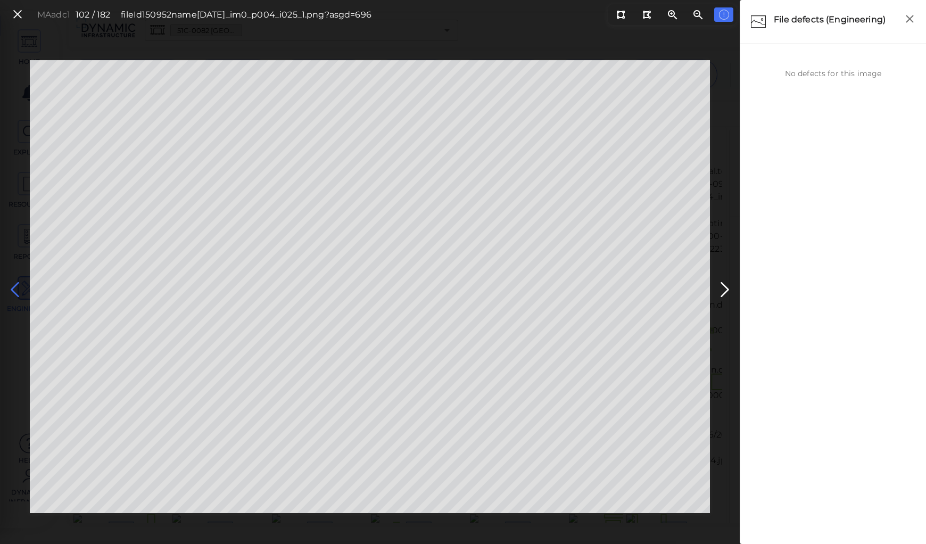
click at [12, 285] on icon at bounding box center [14, 289] width 17 height 21
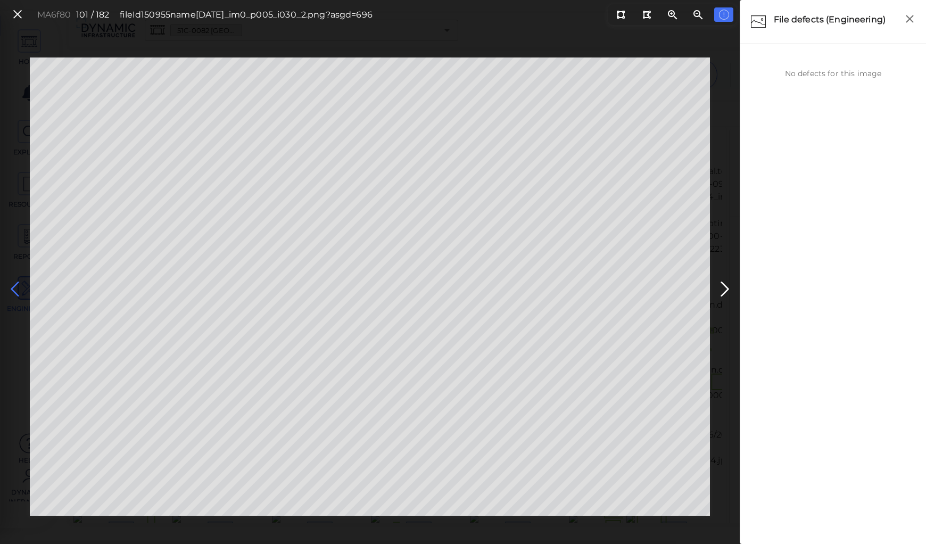
click at [14, 287] on icon at bounding box center [14, 289] width 17 height 21
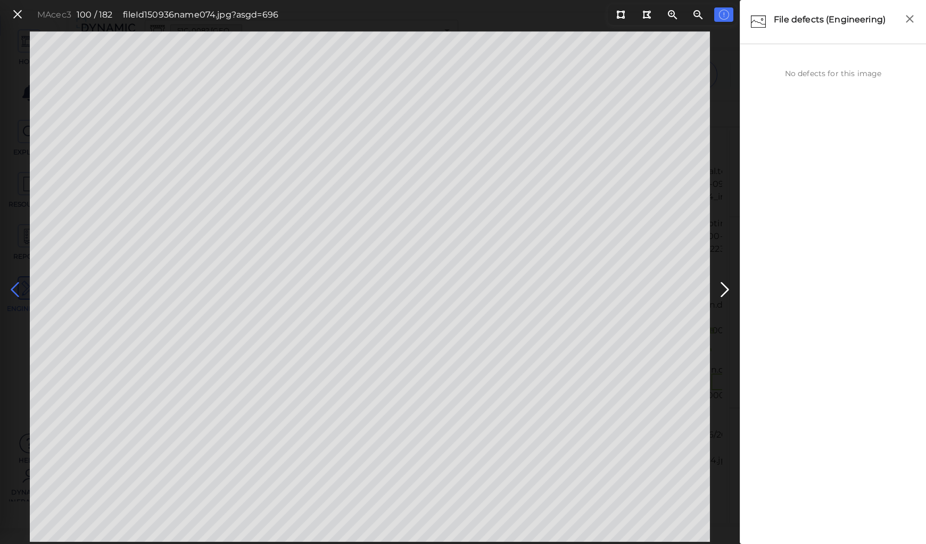
click at [14, 287] on icon at bounding box center [14, 289] width 17 height 21
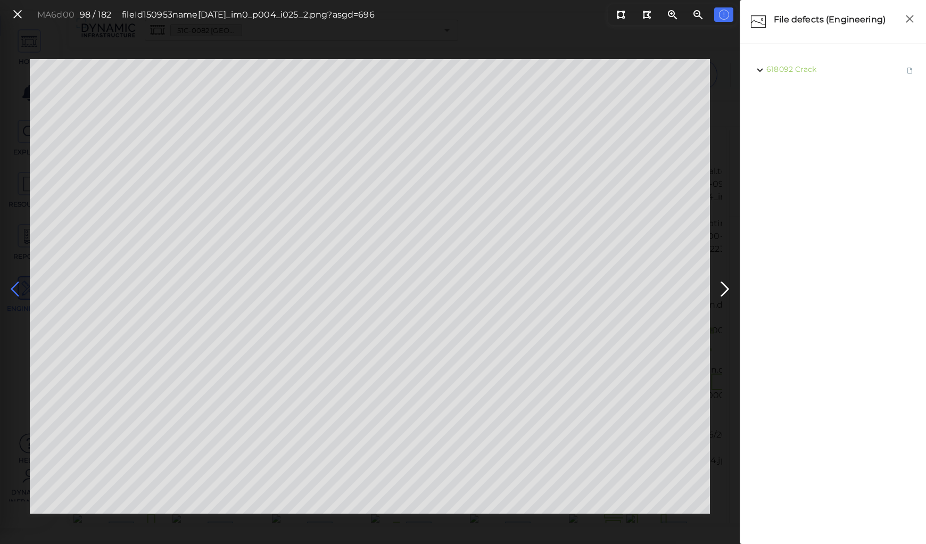
click at [14, 287] on icon at bounding box center [14, 289] width 17 height 21
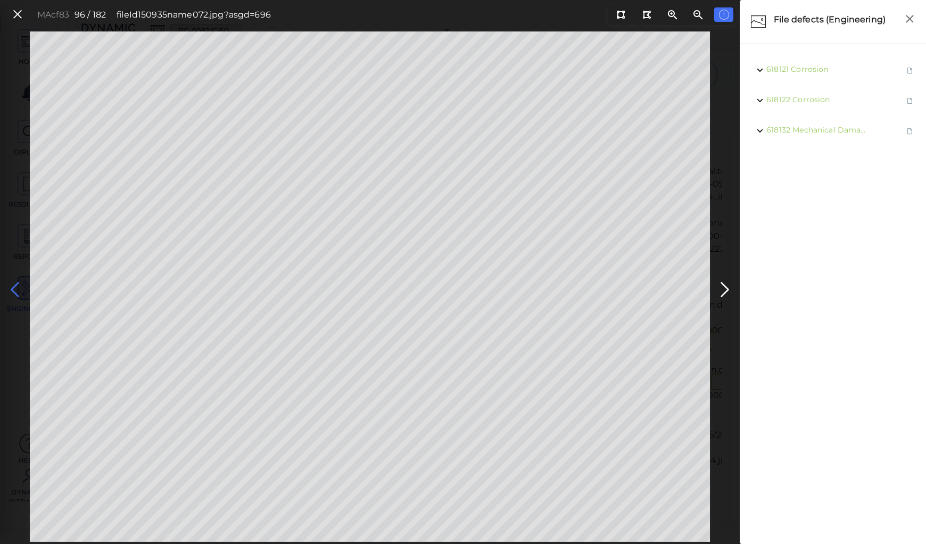
click at [14, 287] on icon at bounding box center [14, 289] width 17 height 21
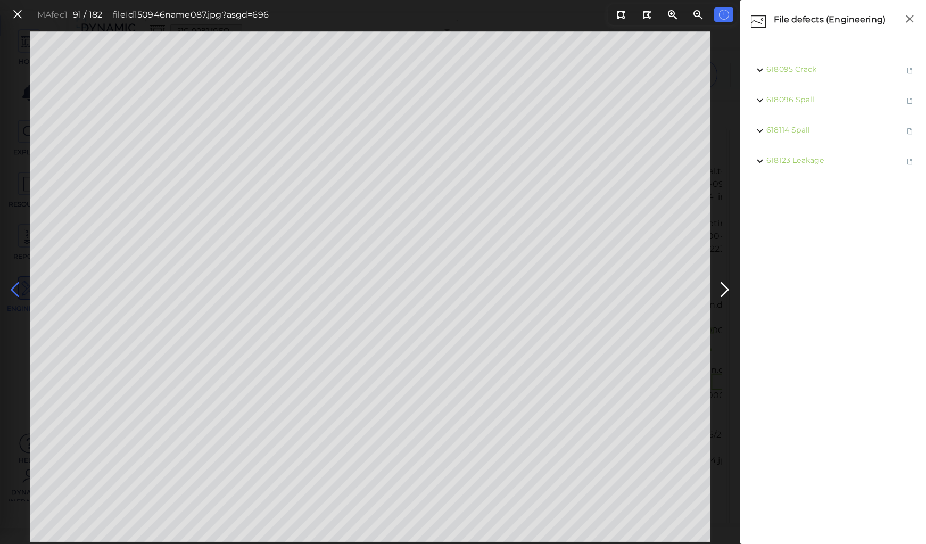
click at [14, 287] on icon at bounding box center [14, 289] width 17 height 21
click at [724, 287] on icon at bounding box center [725, 289] width 17 height 21
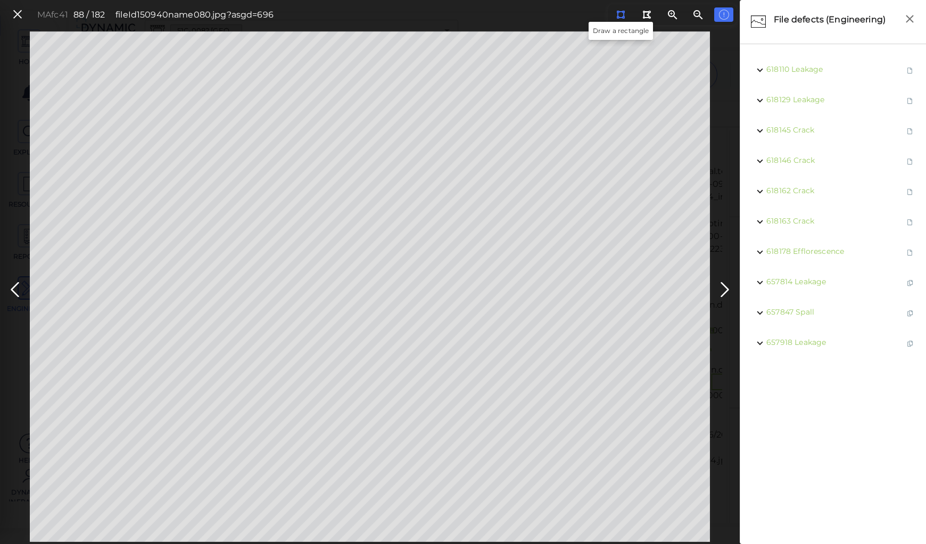
click at [623, 15] on icon at bounding box center [620, 15] width 9 height 8
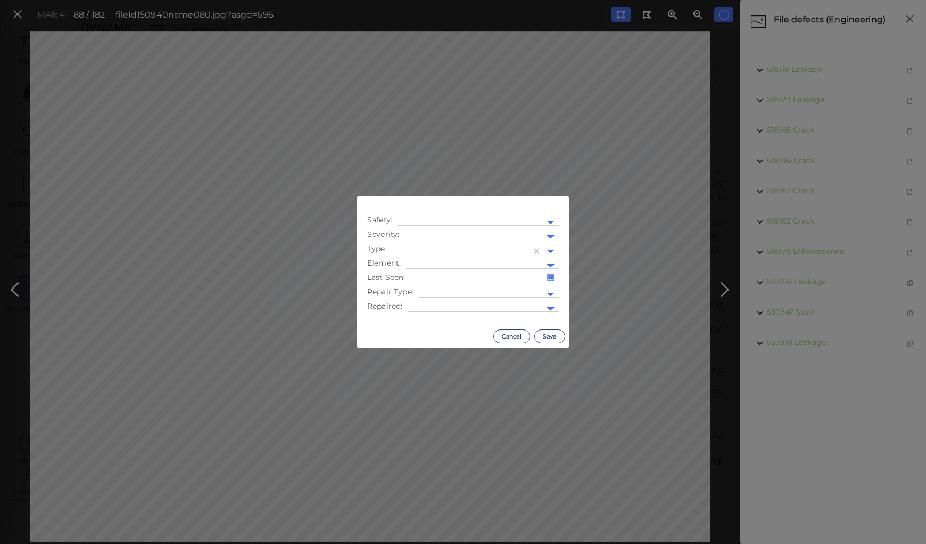
click at [465, 232] on div at bounding box center [473, 237] width 127 height 11
click at [437, 285] on div "Moderate" at bounding box center [434, 287] width 59 height 17
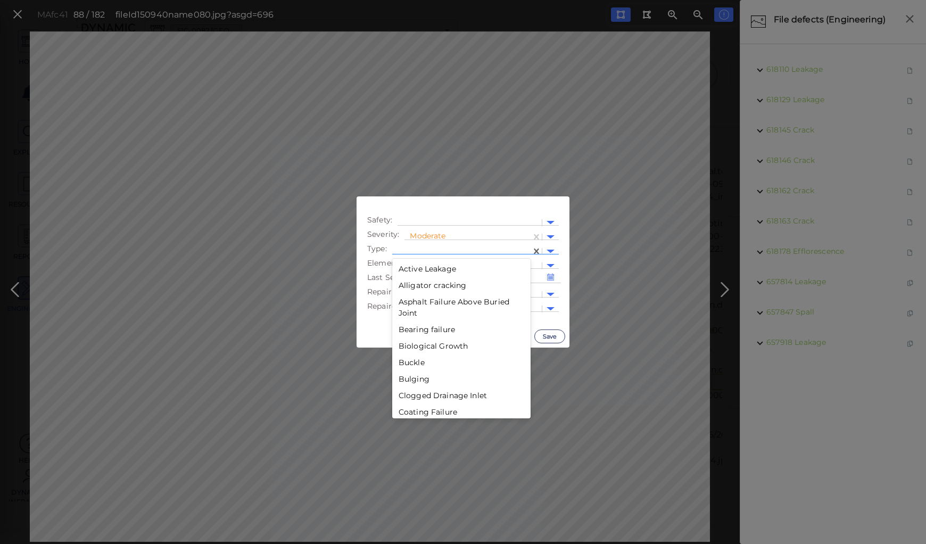
click at [445, 245] on div at bounding box center [461, 251] width 139 height 15
click at [431, 303] on div "Deterioration" at bounding box center [461, 304] width 138 height 17
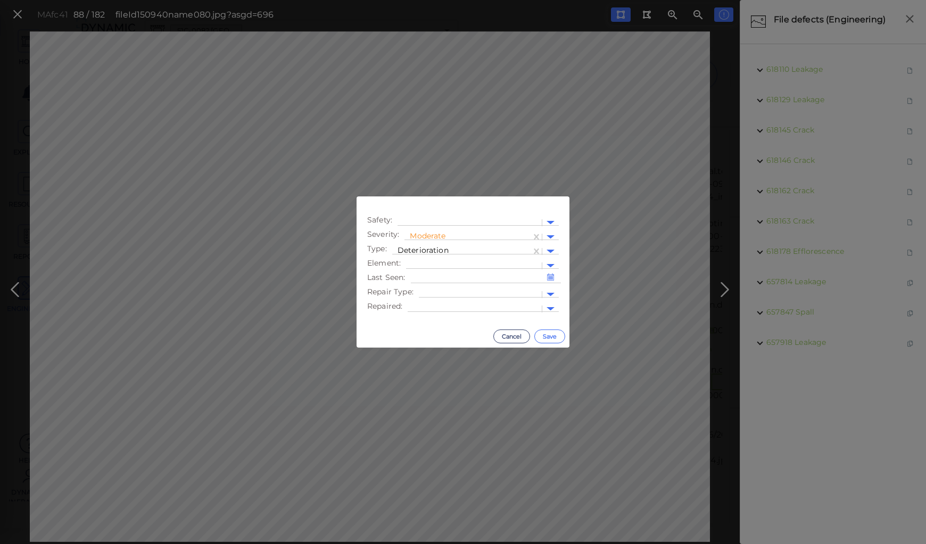
click at [554, 337] on button "Save" at bounding box center [550, 337] width 31 height 14
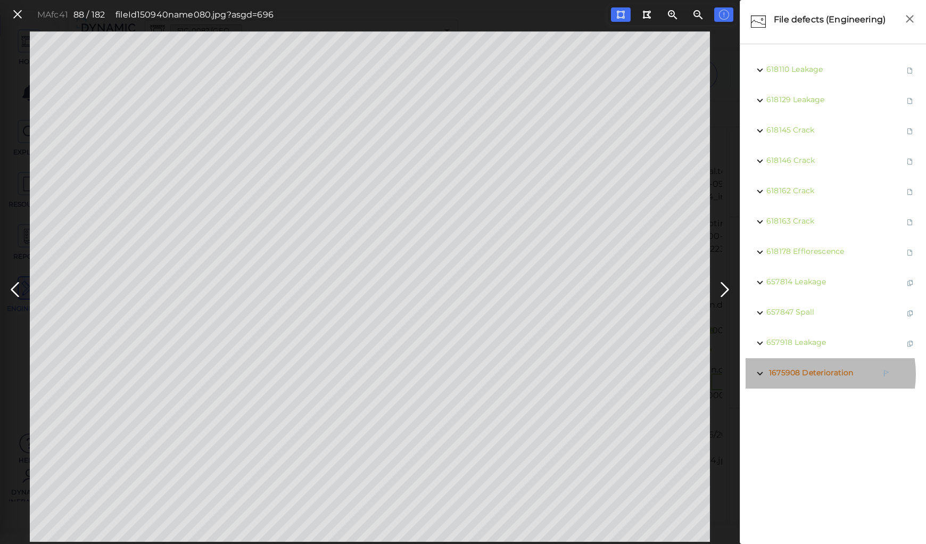
click at [820, 374] on span "Deterioration" at bounding box center [827, 373] width 51 height 10
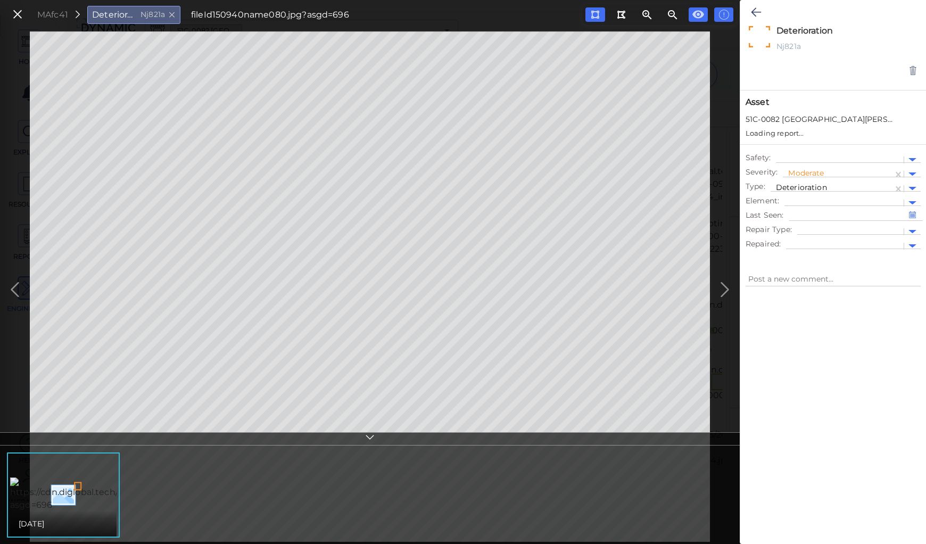
type textarea "x"
click at [758, 9] on icon at bounding box center [756, 12] width 10 height 13
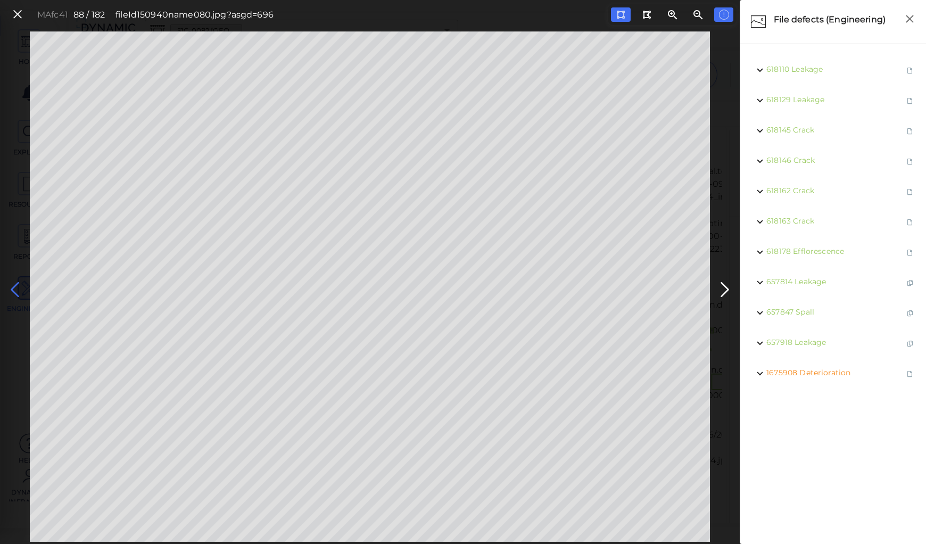
click at [14, 287] on icon at bounding box center [14, 289] width 17 height 21
click at [15, 285] on icon at bounding box center [14, 289] width 17 height 21
click at [19, 283] on icon at bounding box center [14, 289] width 17 height 21
click at [20, 283] on icon at bounding box center [14, 289] width 17 height 21
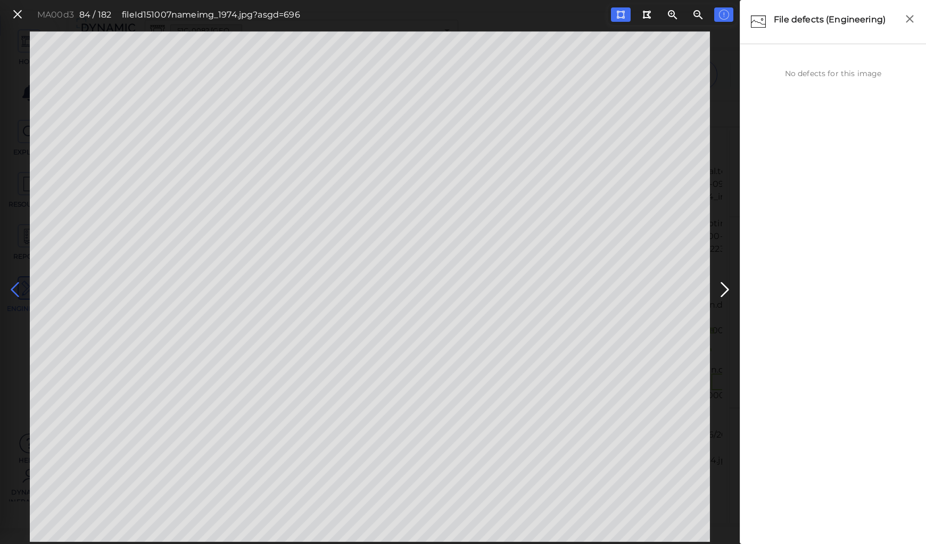
click at [20, 283] on icon at bounding box center [14, 289] width 17 height 21
click at [21, 283] on icon at bounding box center [14, 289] width 17 height 21
click at [721, 291] on icon at bounding box center [725, 289] width 17 height 21
click at [16, 287] on icon at bounding box center [14, 289] width 17 height 21
click at [17, 287] on icon at bounding box center [14, 289] width 17 height 21
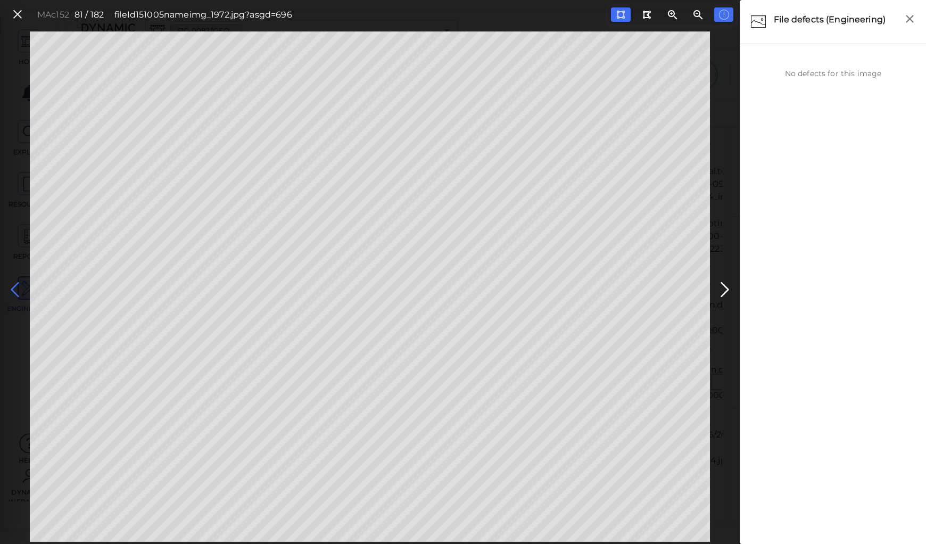
click at [18, 286] on icon at bounding box center [14, 289] width 17 height 21
click at [20, 287] on icon at bounding box center [14, 289] width 17 height 21
click at [21, 287] on icon at bounding box center [14, 289] width 17 height 21
click at [12, 285] on icon at bounding box center [14, 289] width 17 height 21
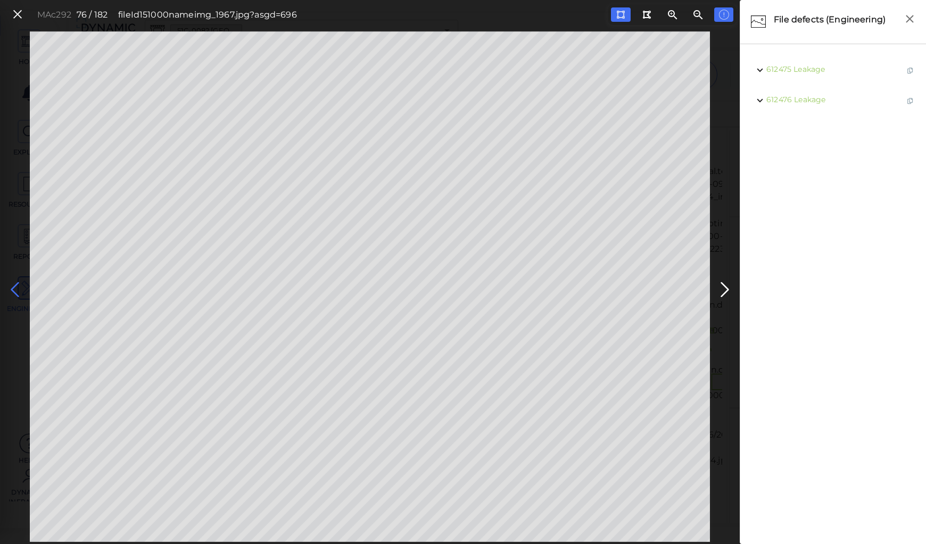
click at [13, 285] on icon at bounding box center [14, 289] width 17 height 21
click at [14, 285] on icon at bounding box center [14, 289] width 17 height 21
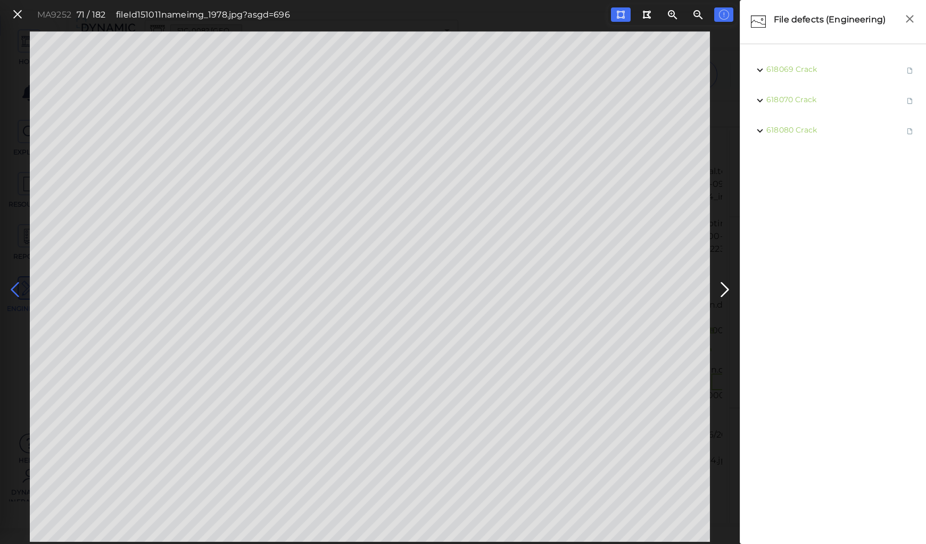
click at [14, 285] on icon at bounding box center [14, 289] width 17 height 21
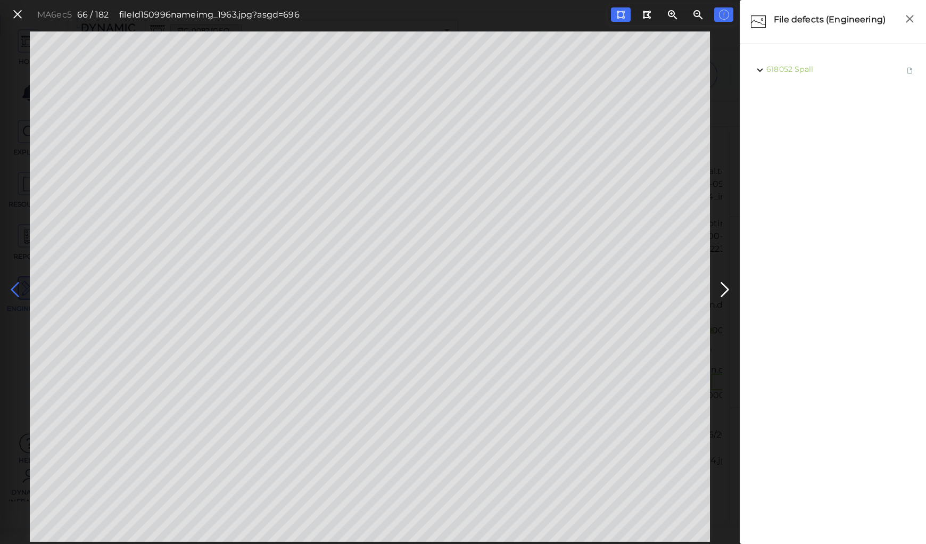
click at [14, 285] on icon at bounding box center [14, 289] width 17 height 21
click at [7, 298] on icon at bounding box center [14, 289] width 17 height 21
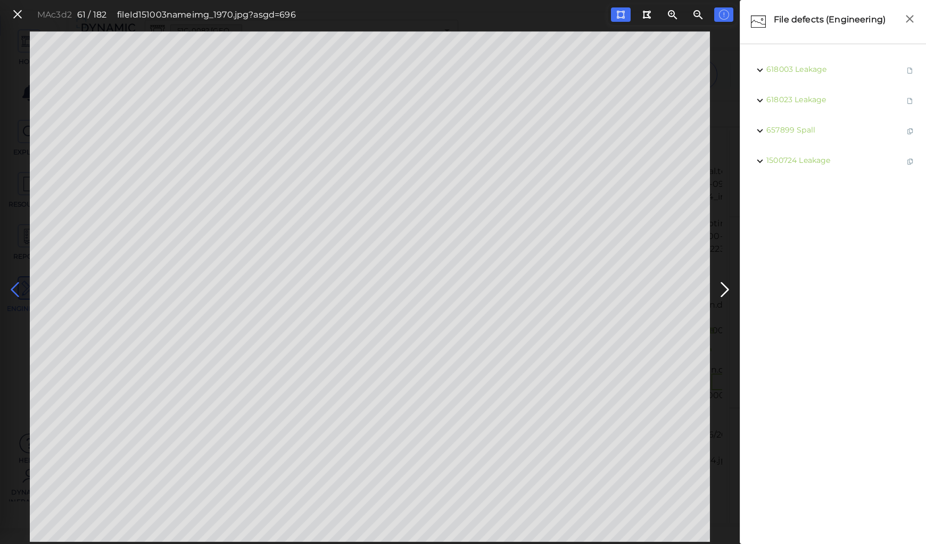
click at [15, 290] on icon at bounding box center [14, 289] width 17 height 21
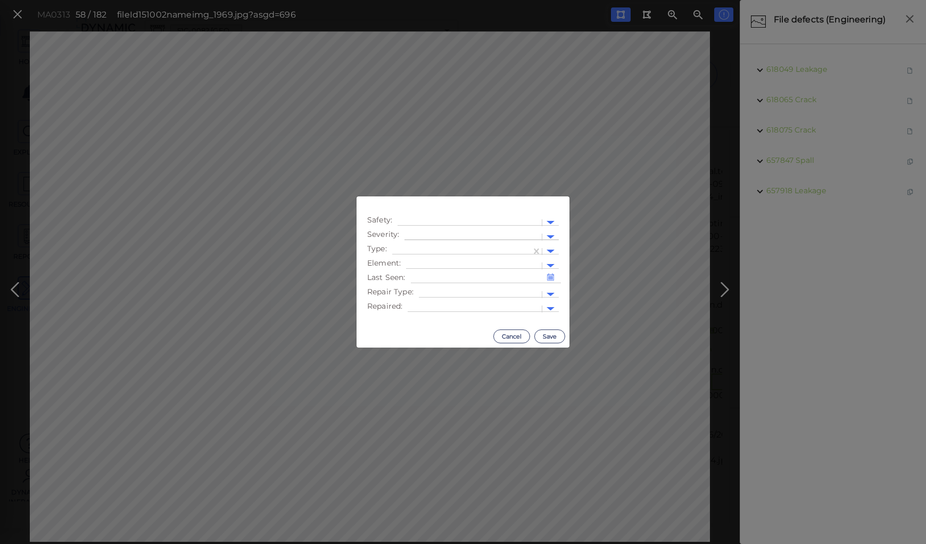
click at [411, 236] on input "text" at bounding box center [411, 237] width 2 height 11
click at [429, 287] on div "Moderate" at bounding box center [434, 287] width 59 height 17
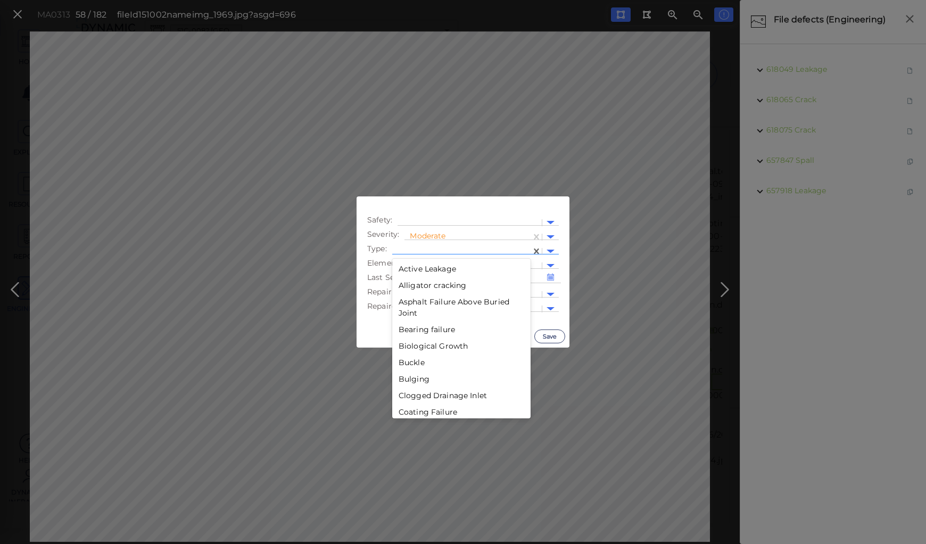
click at [435, 247] on div at bounding box center [462, 251] width 128 height 11
click at [434, 387] on div "Deterioration" at bounding box center [461, 389] width 138 height 17
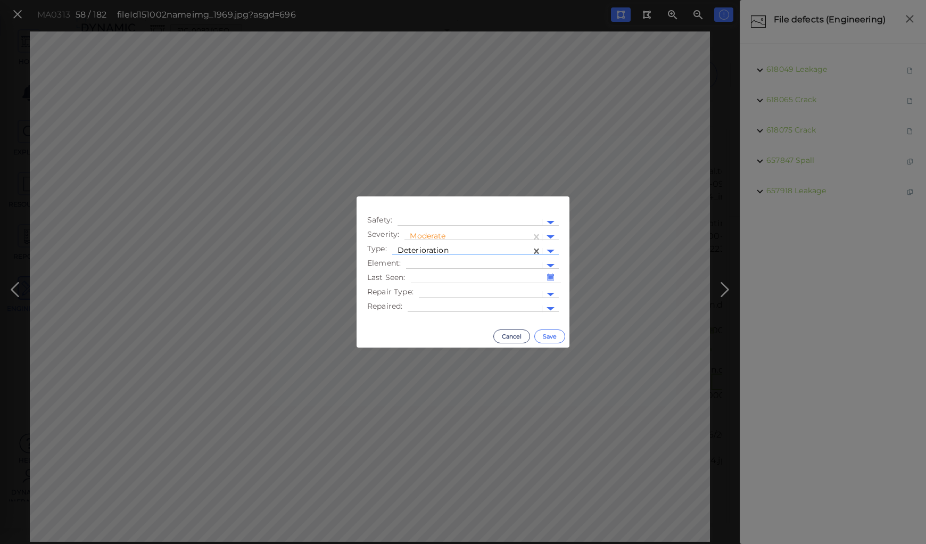
click at [552, 337] on button "Save" at bounding box center [550, 337] width 31 height 14
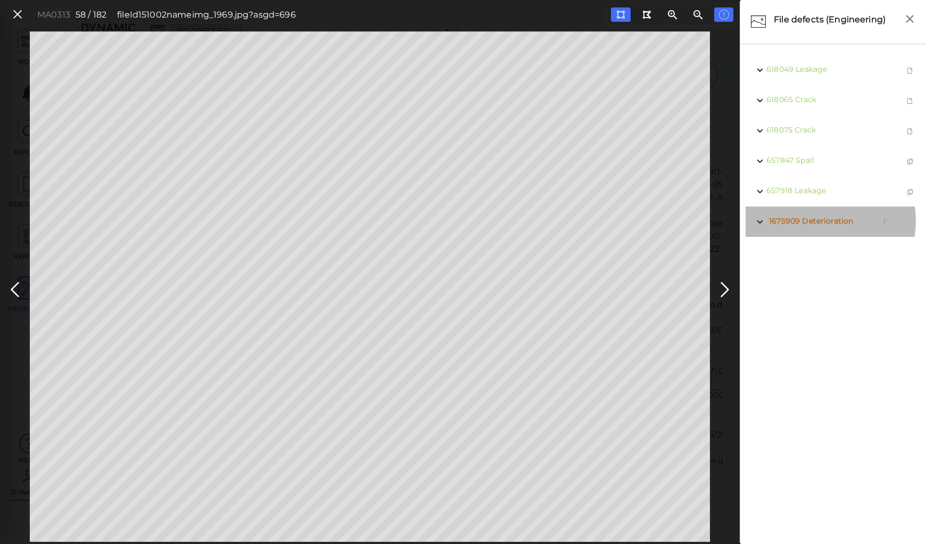
click at [825, 221] on span "Deterioration" at bounding box center [827, 221] width 51 height 10
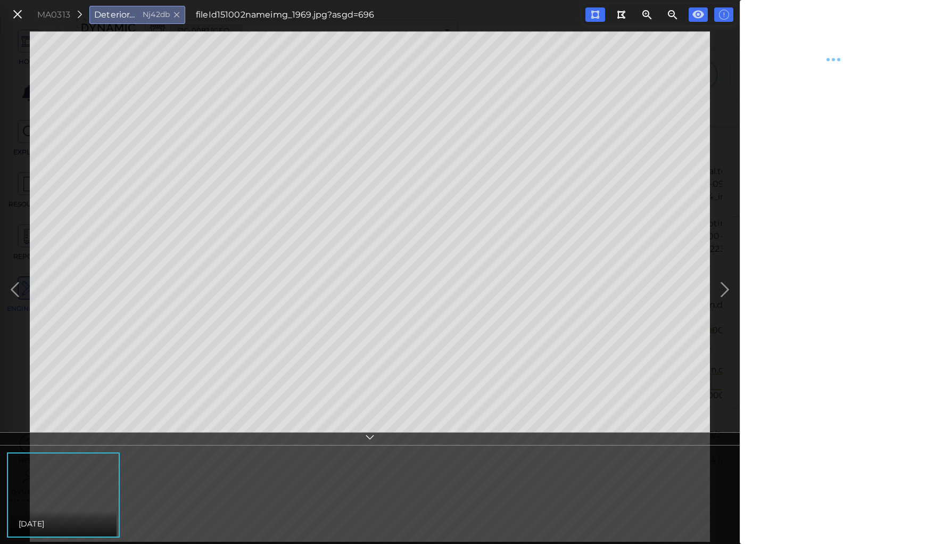
type textarea "x"
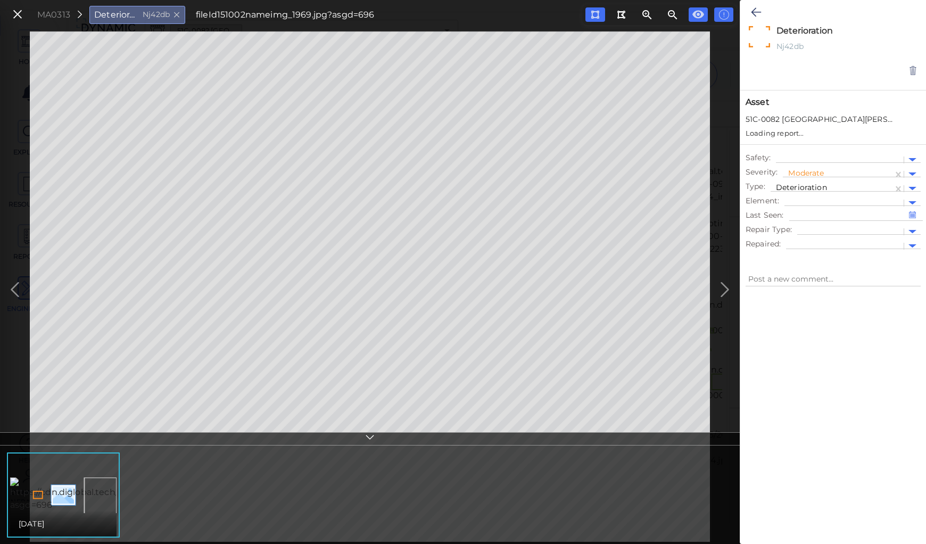
type textarea "x"
click at [802, 147] on div at bounding box center [840, 149] width 117 height 11
click at [751, 9] on icon at bounding box center [756, 12] width 10 height 13
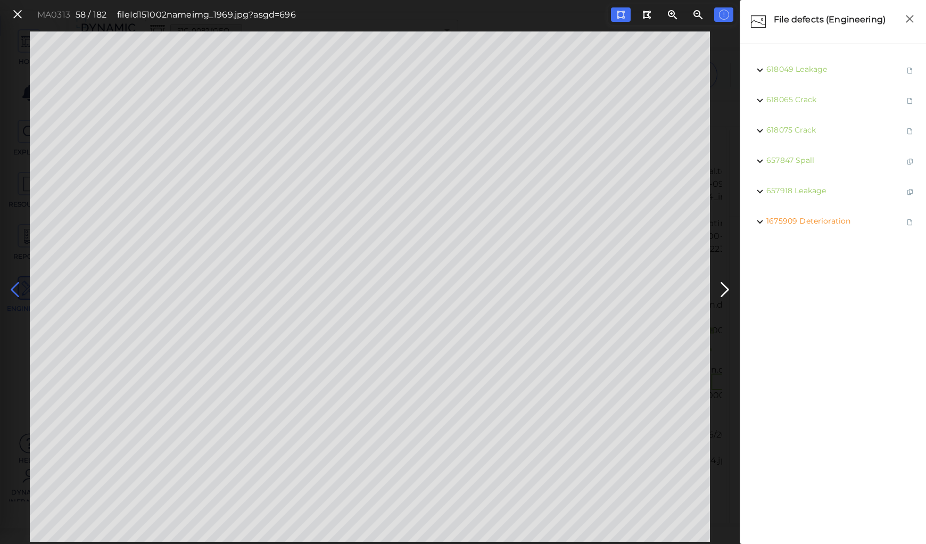
click at [14, 287] on icon at bounding box center [14, 289] width 17 height 21
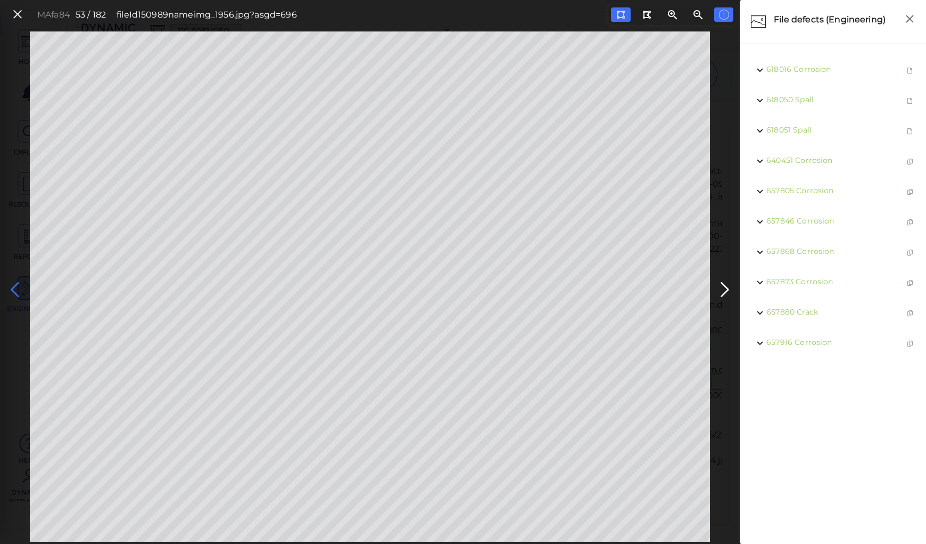
click at [14, 287] on icon at bounding box center [14, 289] width 17 height 21
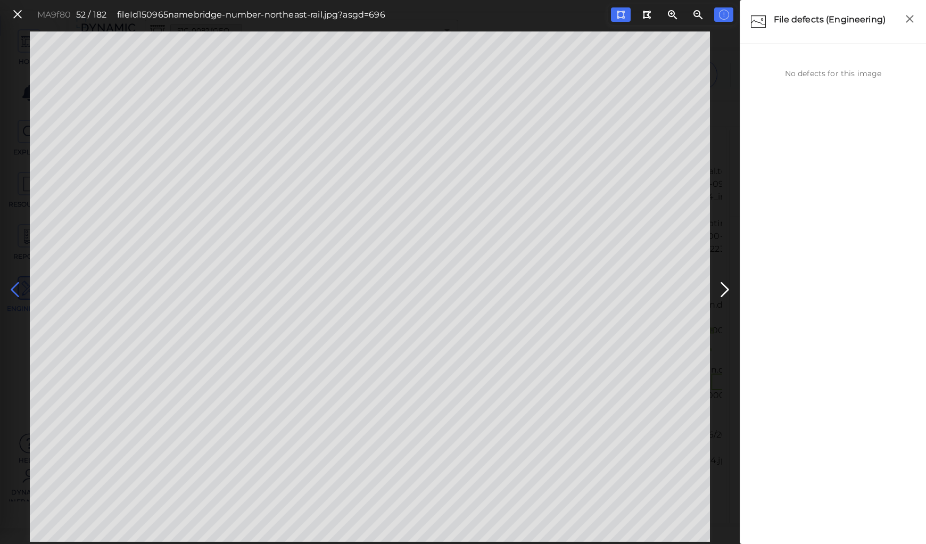
click at [14, 287] on icon at bounding box center [14, 289] width 17 height 21
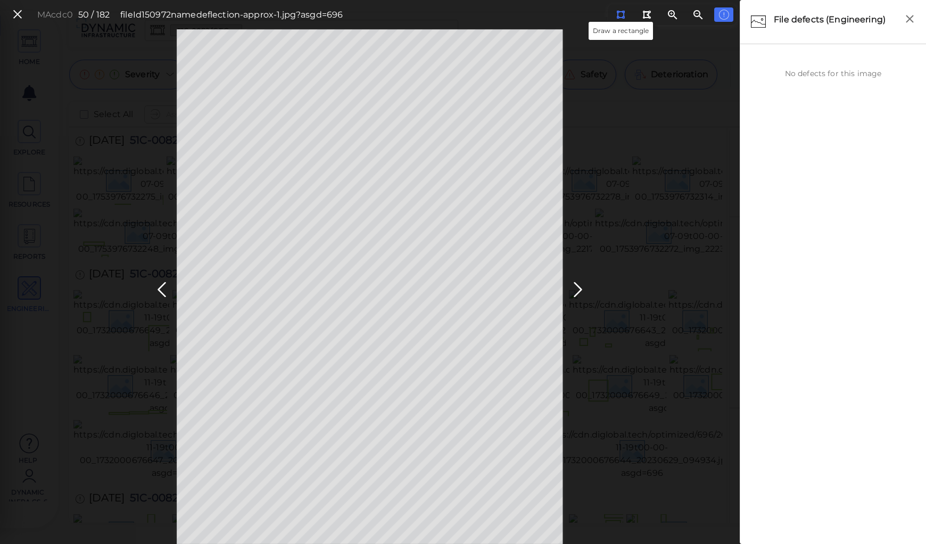
click at [616, 15] on icon at bounding box center [620, 15] width 9 height 8
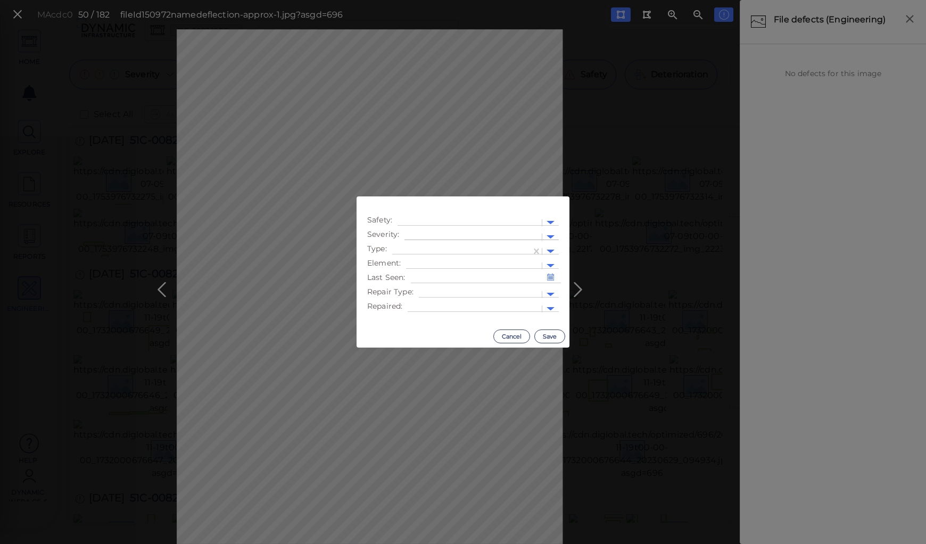
click at [441, 233] on div at bounding box center [473, 237] width 127 height 11
click at [437, 287] on div "Moderate" at bounding box center [434, 287] width 59 height 17
click at [442, 244] on div at bounding box center [461, 251] width 139 height 15
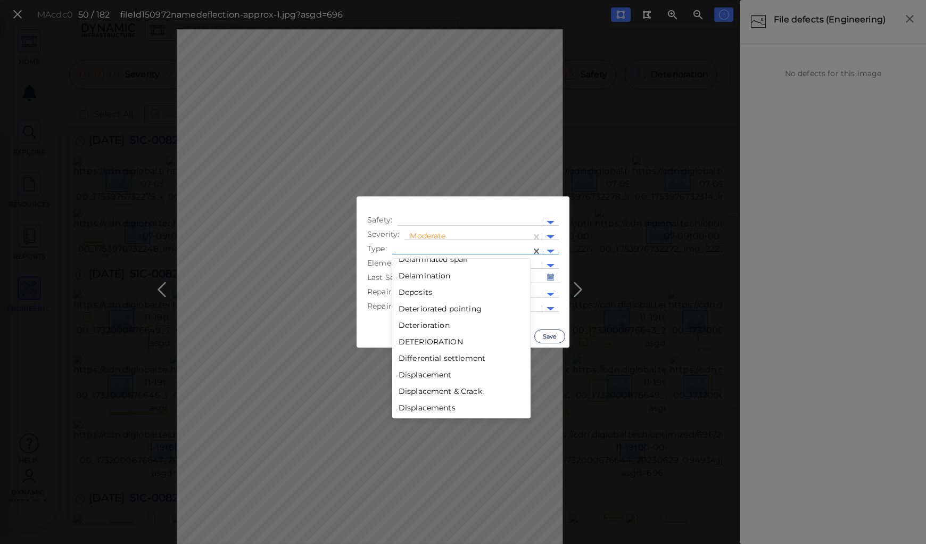
scroll to position [511, 0]
click at [413, 341] on div "Deterioration" at bounding box center [461, 347] width 138 height 17
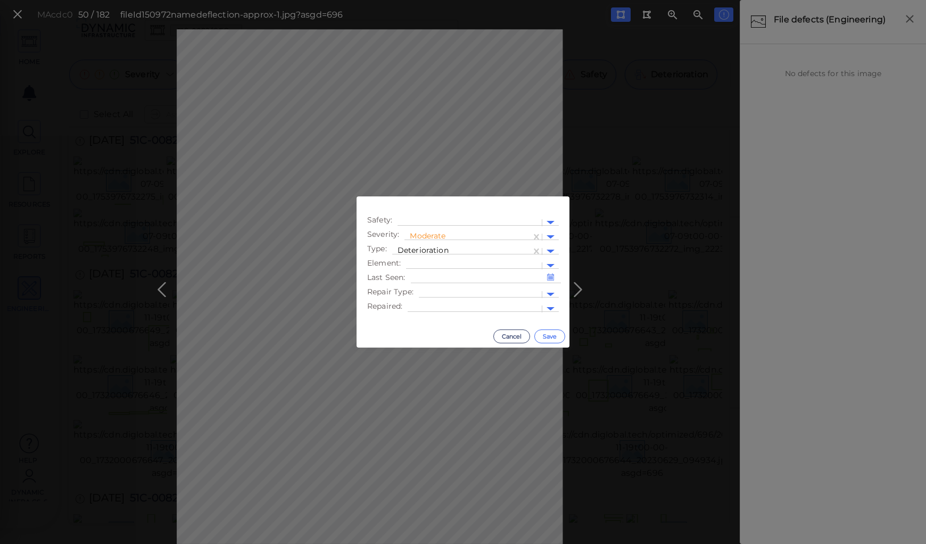
click at [546, 337] on button "Save" at bounding box center [550, 337] width 31 height 14
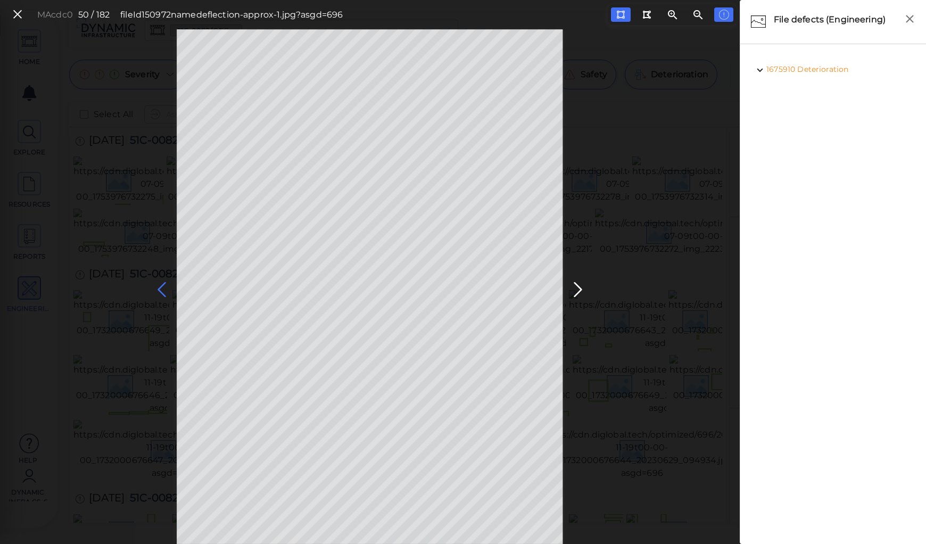
click at [154, 287] on icon at bounding box center [161, 289] width 17 height 21
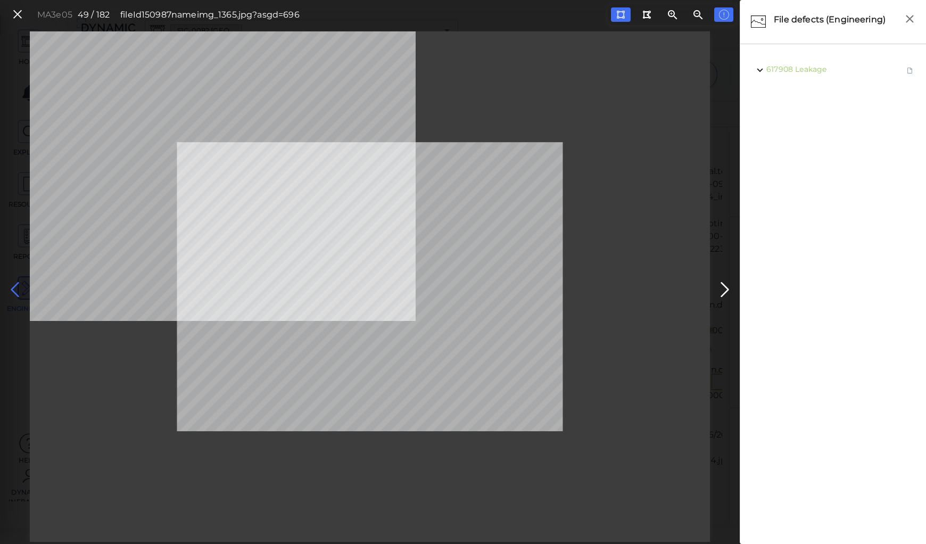
click at [11, 290] on icon at bounding box center [14, 289] width 17 height 21
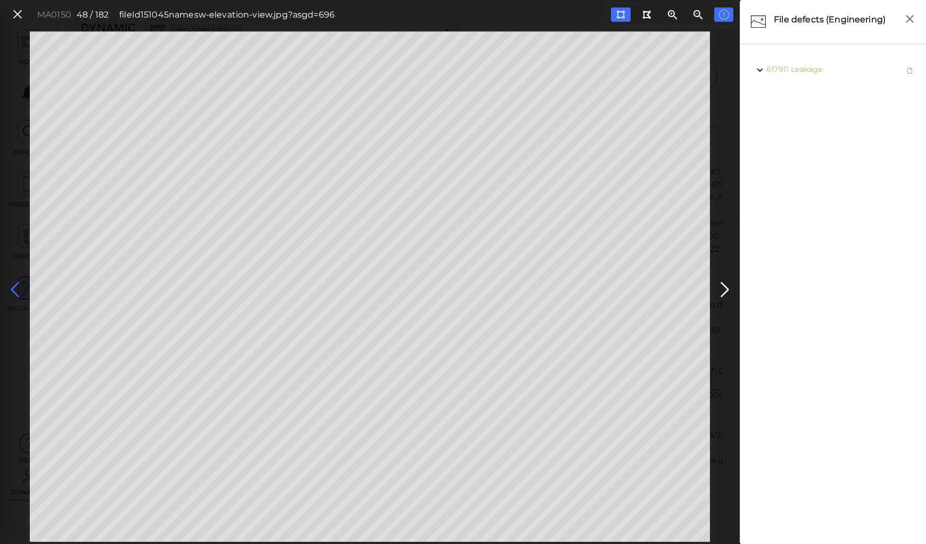
click at [11, 290] on icon at bounding box center [14, 289] width 17 height 21
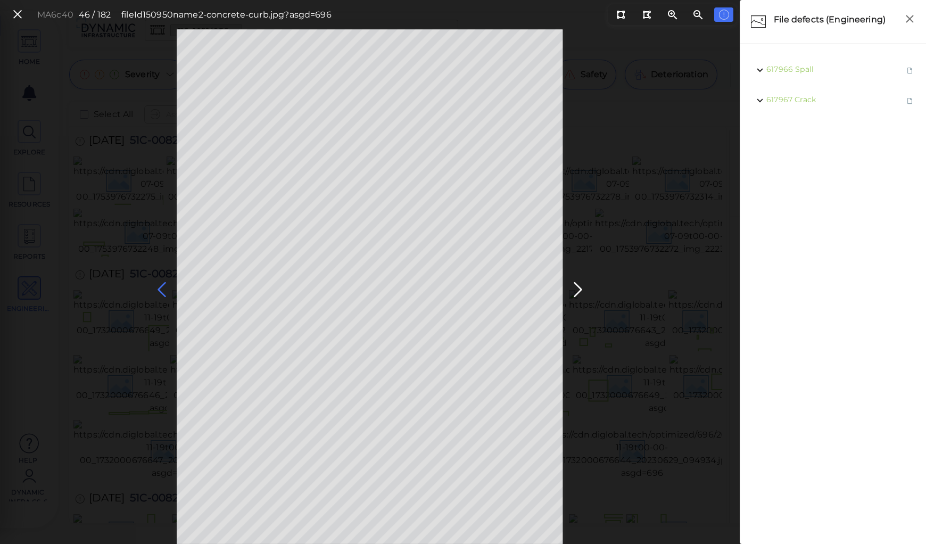
click at [161, 285] on icon at bounding box center [161, 289] width 17 height 21
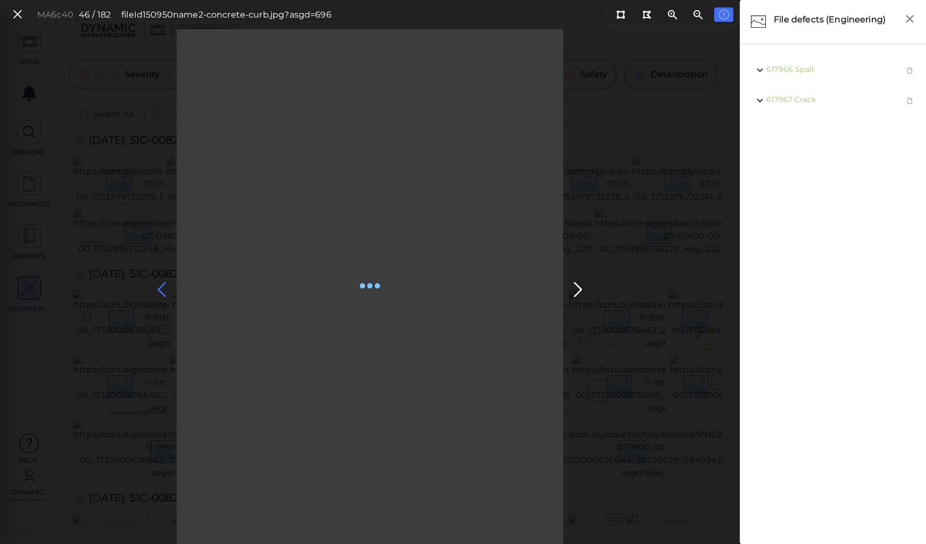
click at [163, 288] on icon at bounding box center [161, 289] width 17 height 21
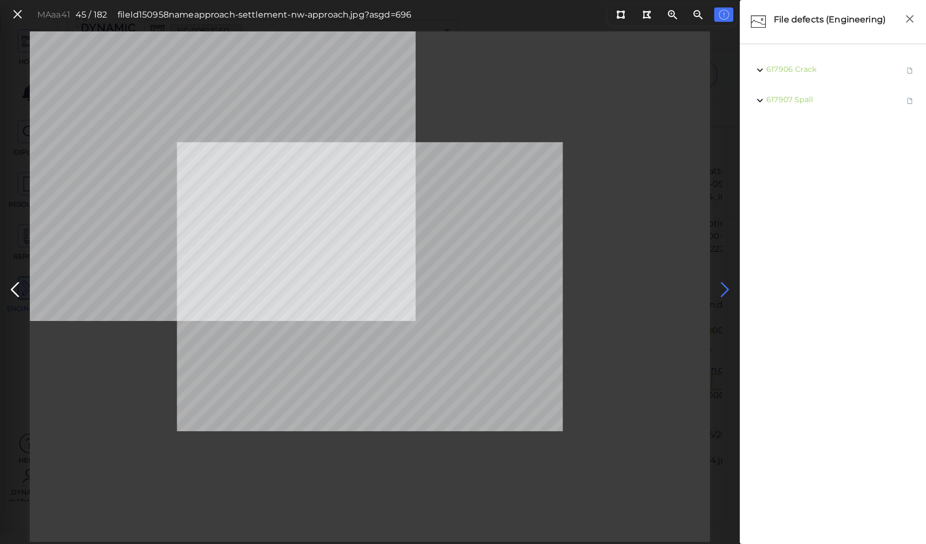
click at [727, 287] on icon at bounding box center [725, 289] width 17 height 21
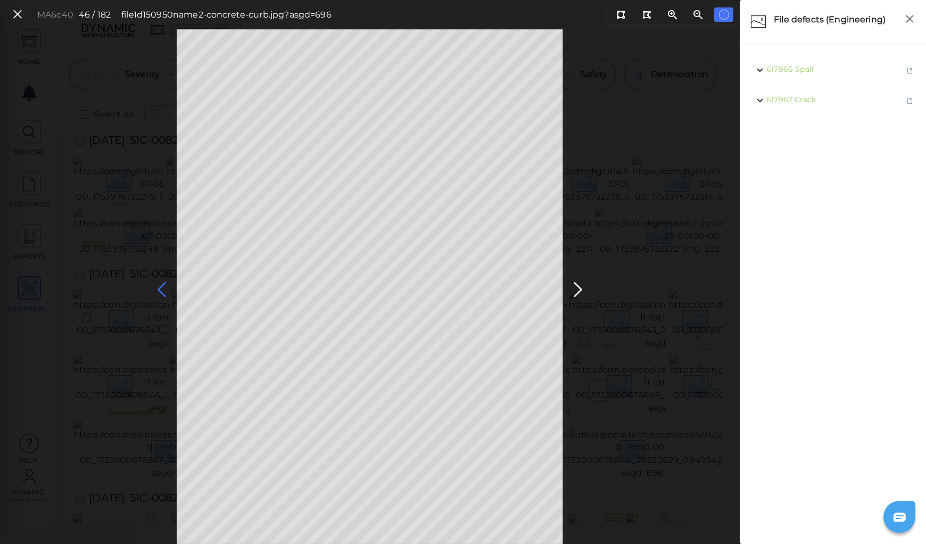
click at [165, 287] on icon at bounding box center [161, 289] width 17 height 21
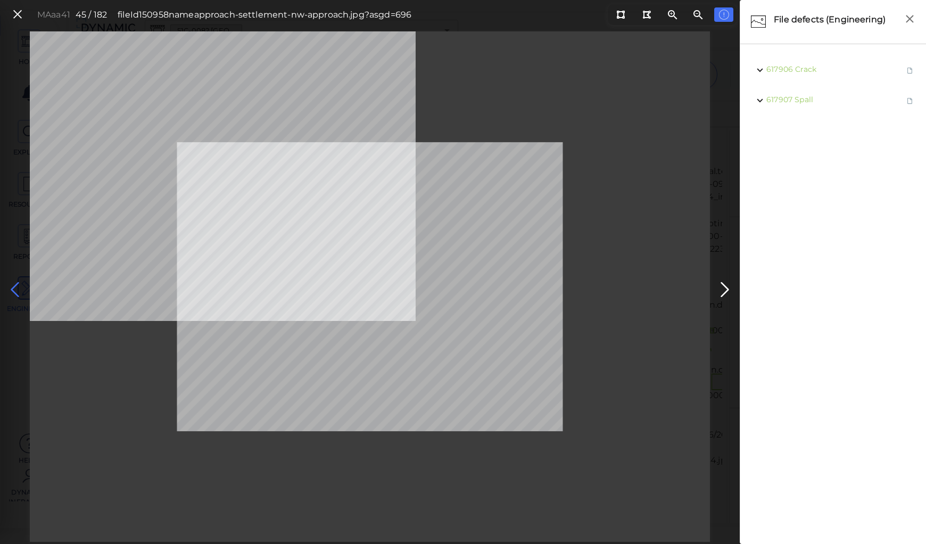
click at [17, 281] on icon at bounding box center [14, 289] width 17 height 21
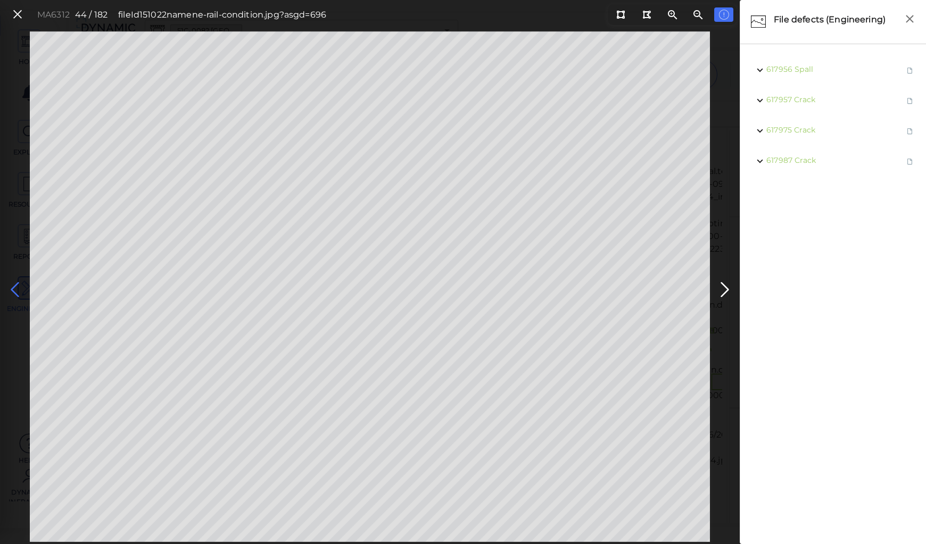
click at [12, 284] on icon at bounding box center [14, 289] width 17 height 21
click at [11, 284] on icon at bounding box center [14, 289] width 17 height 21
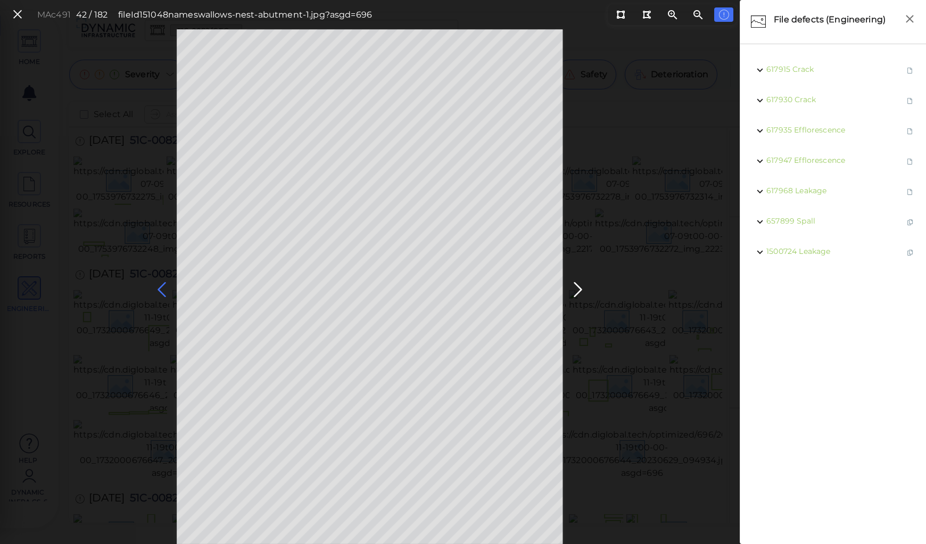
click at [162, 287] on icon at bounding box center [161, 289] width 17 height 21
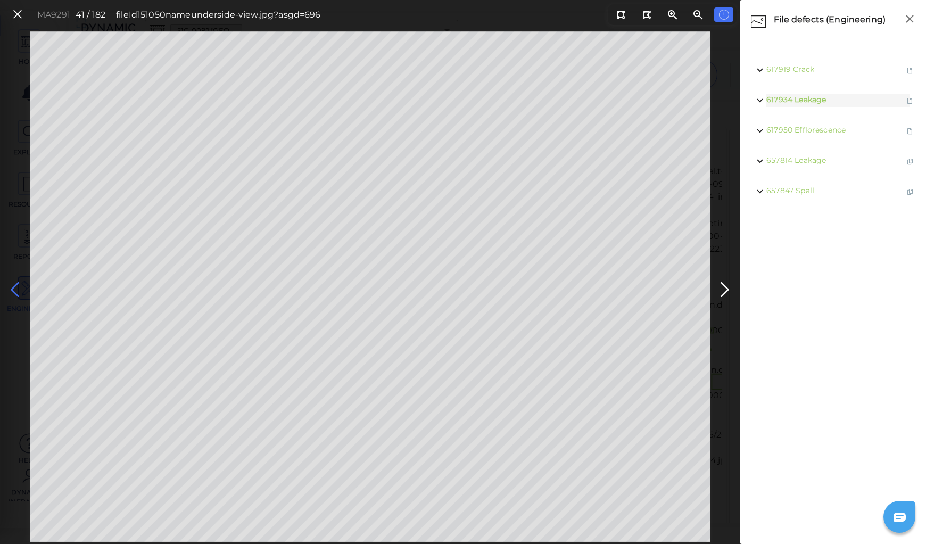
click at [15, 292] on icon at bounding box center [14, 289] width 17 height 21
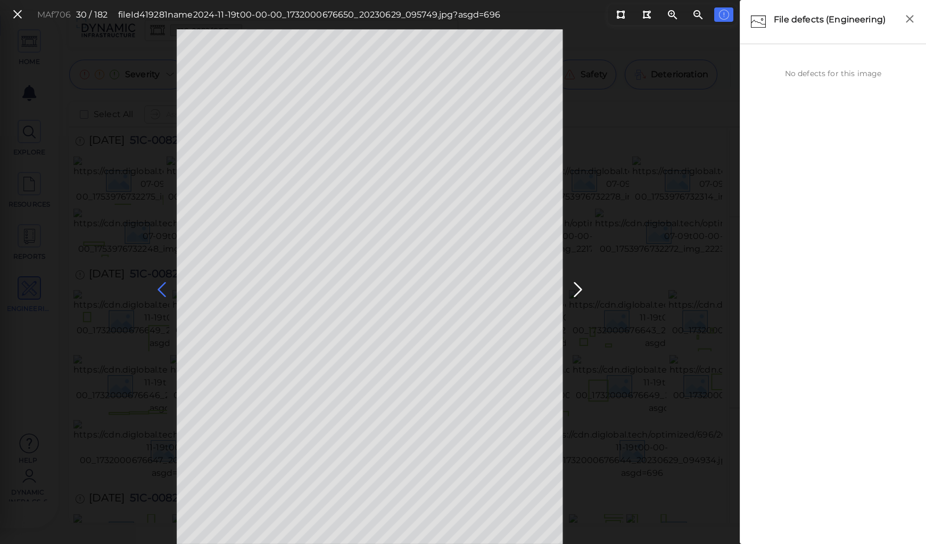
click at [158, 292] on icon at bounding box center [161, 289] width 17 height 21
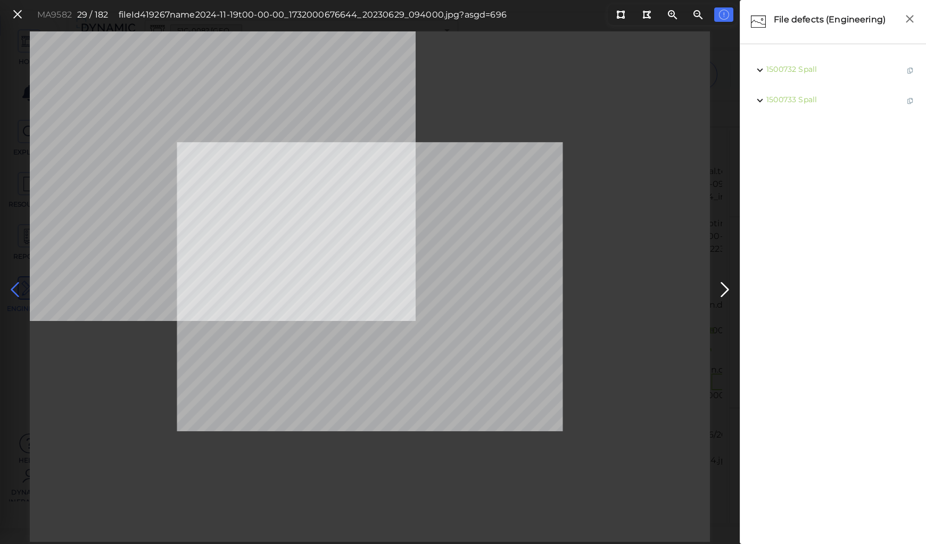
click at [18, 289] on icon at bounding box center [14, 289] width 17 height 21
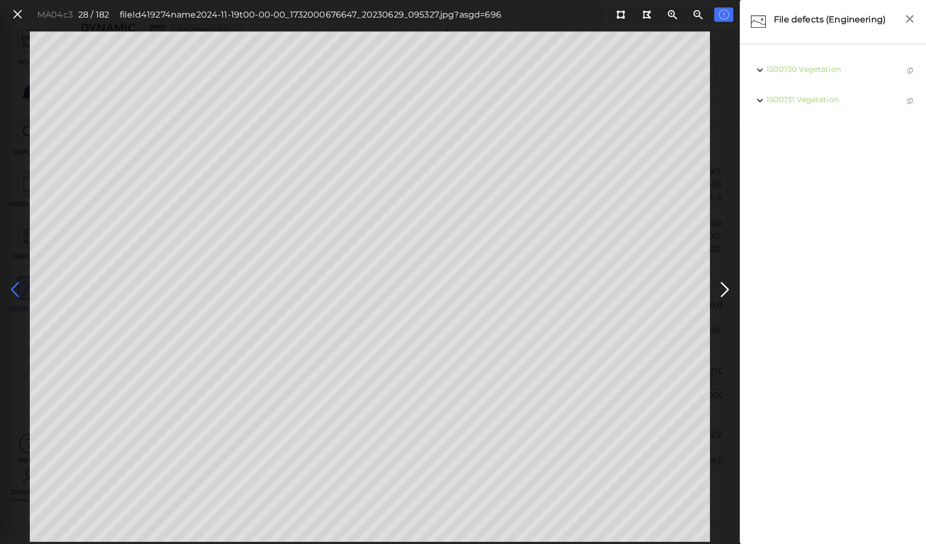
click at [15, 287] on icon at bounding box center [14, 289] width 17 height 21
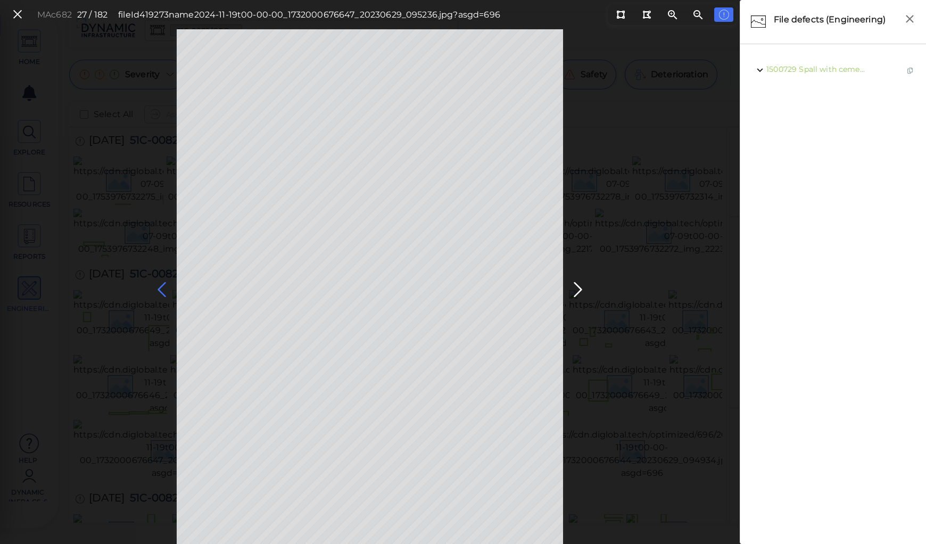
click at [163, 287] on icon at bounding box center [161, 289] width 17 height 21
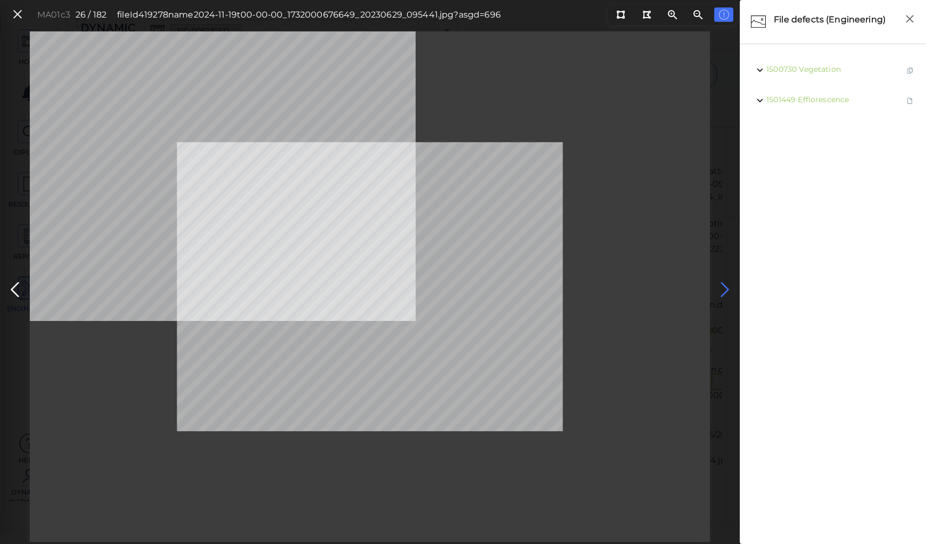
click at [724, 287] on icon at bounding box center [725, 289] width 17 height 21
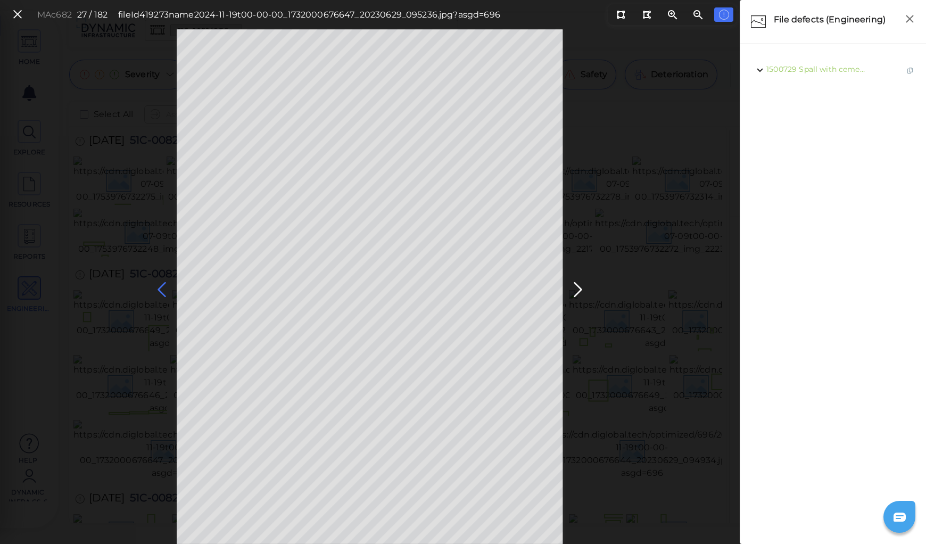
click at [164, 285] on icon at bounding box center [161, 289] width 17 height 21
click at [165, 290] on icon at bounding box center [161, 289] width 17 height 21
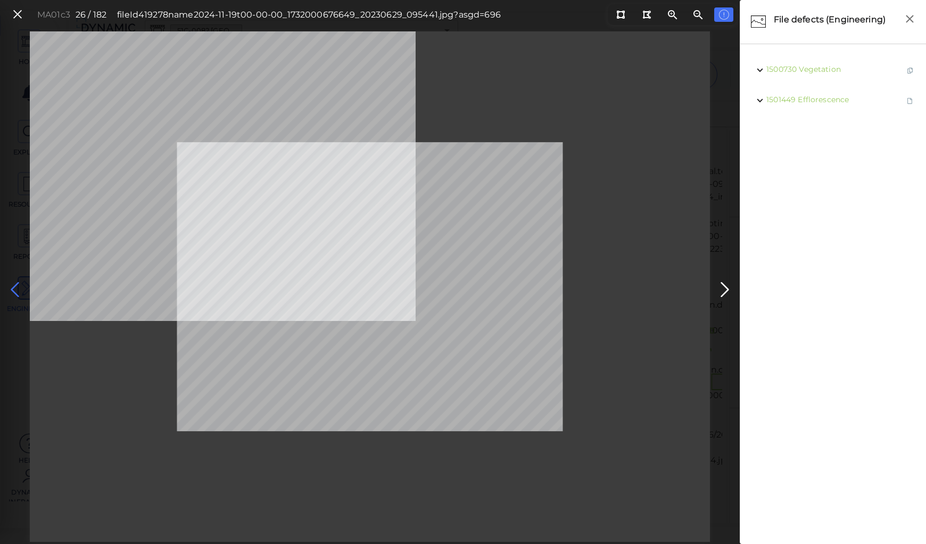
click at [17, 284] on icon at bounding box center [14, 289] width 17 height 21
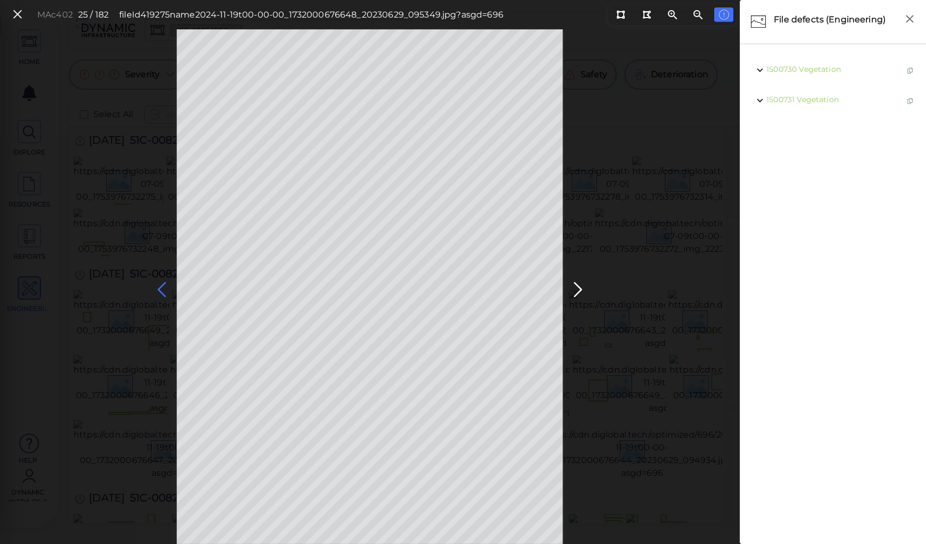
click at [165, 290] on icon at bounding box center [161, 289] width 17 height 21
click at [166, 291] on icon at bounding box center [161, 289] width 17 height 21
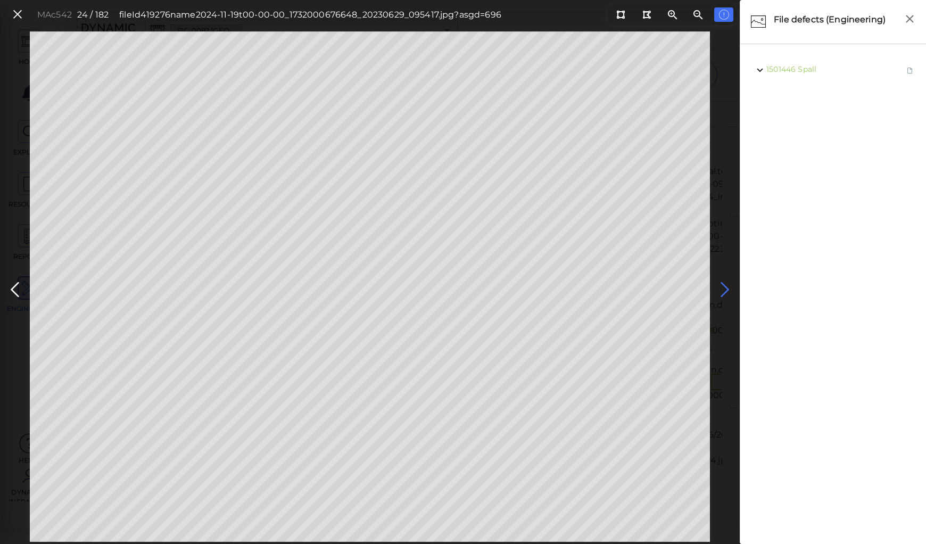
click at [722, 285] on icon at bounding box center [725, 289] width 17 height 21
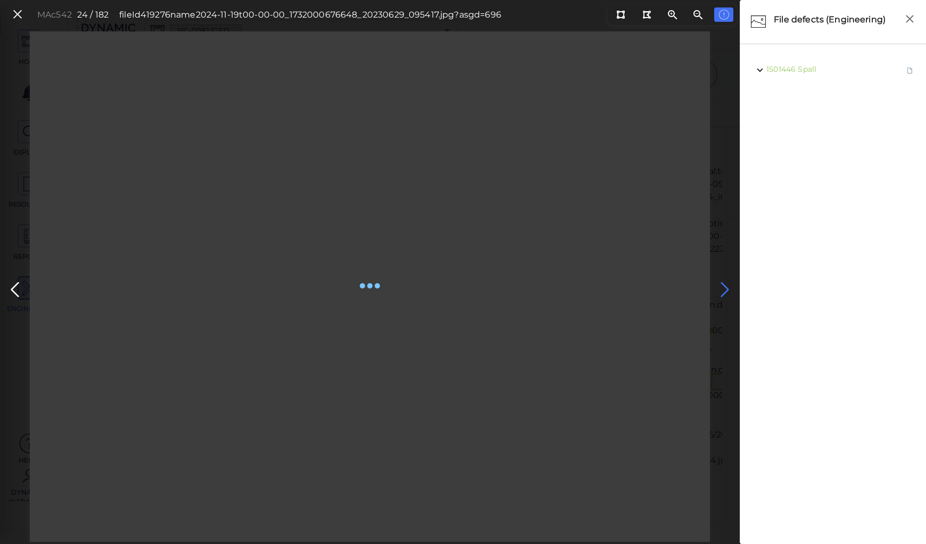
click at [725, 289] on icon at bounding box center [725, 289] width 17 height 21
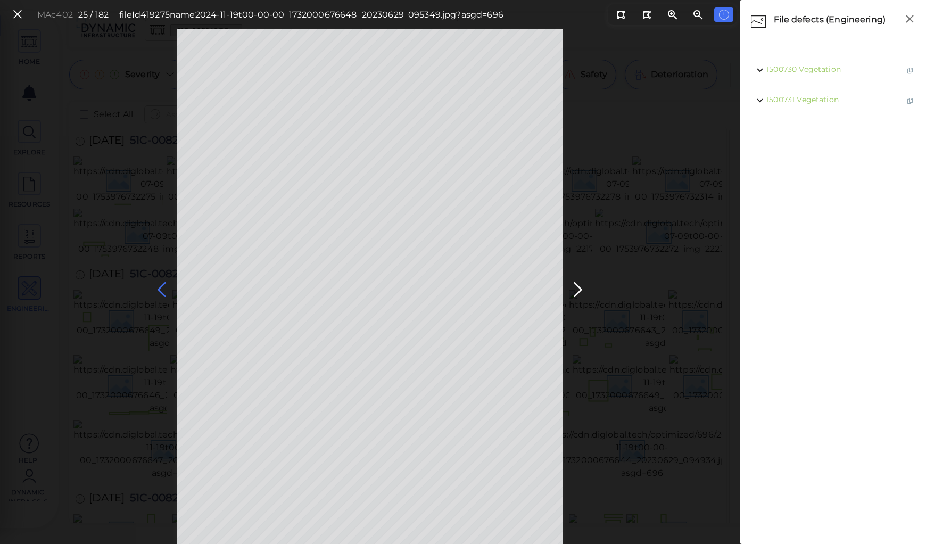
click at [165, 289] on icon at bounding box center [161, 289] width 17 height 21
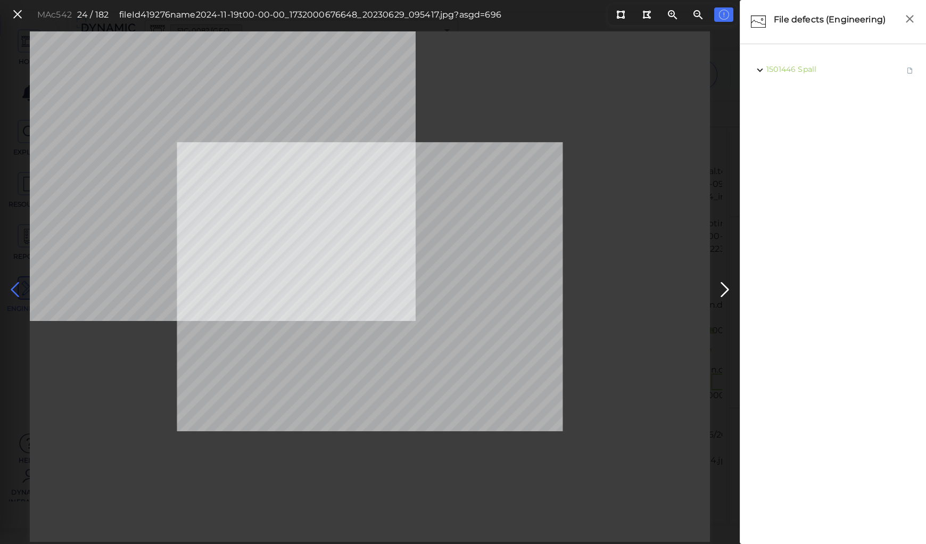
click at [10, 287] on icon at bounding box center [14, 289] width 17 height 21
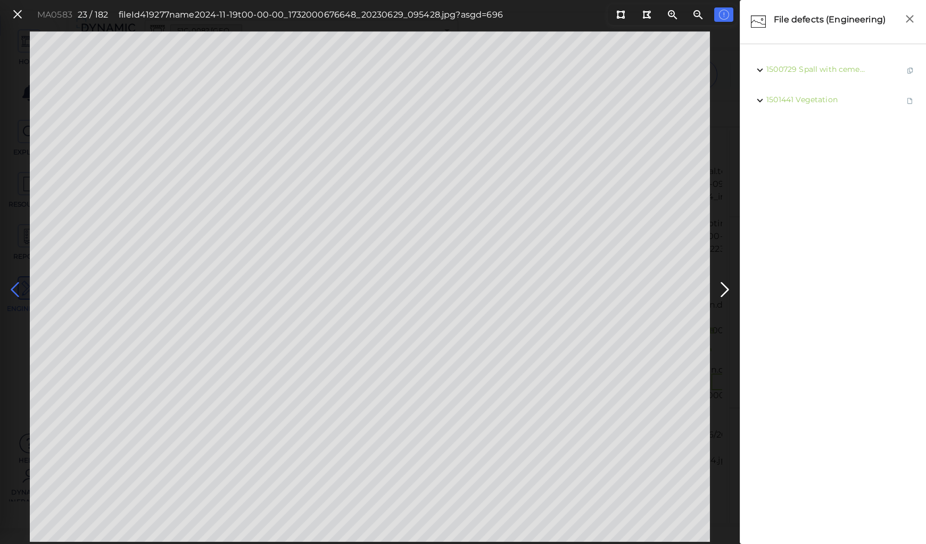
click at [11, 287] on icon at bounding box center [14, 289] width 17 height 21
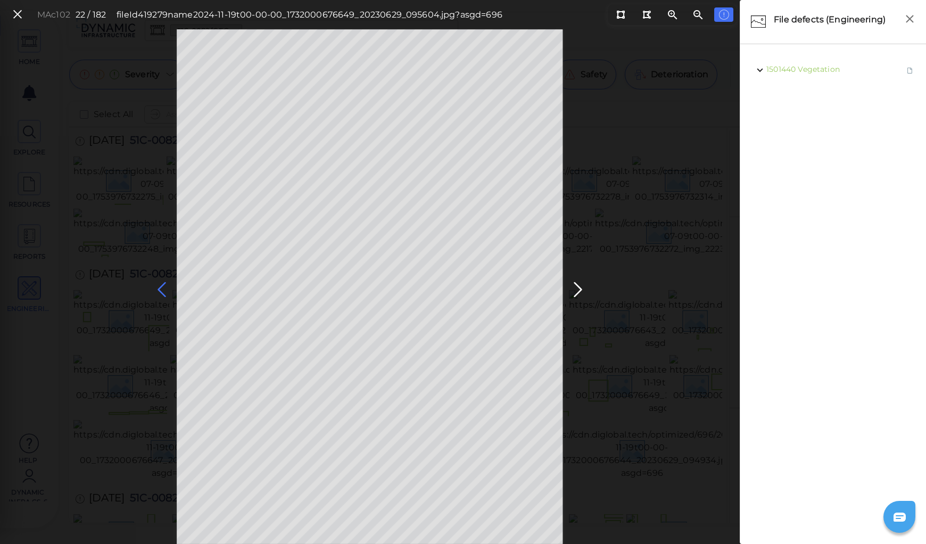
click at [163, 293] on icon at bounding box center [161, 289] width 17 height 21
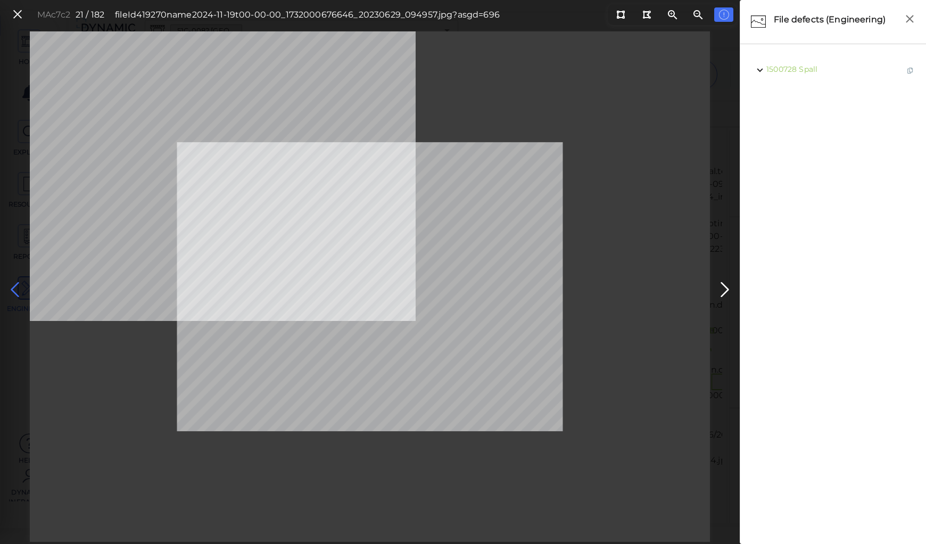
click at [15, 285] on icon at bounding box center [14, 289] width 17 height 21
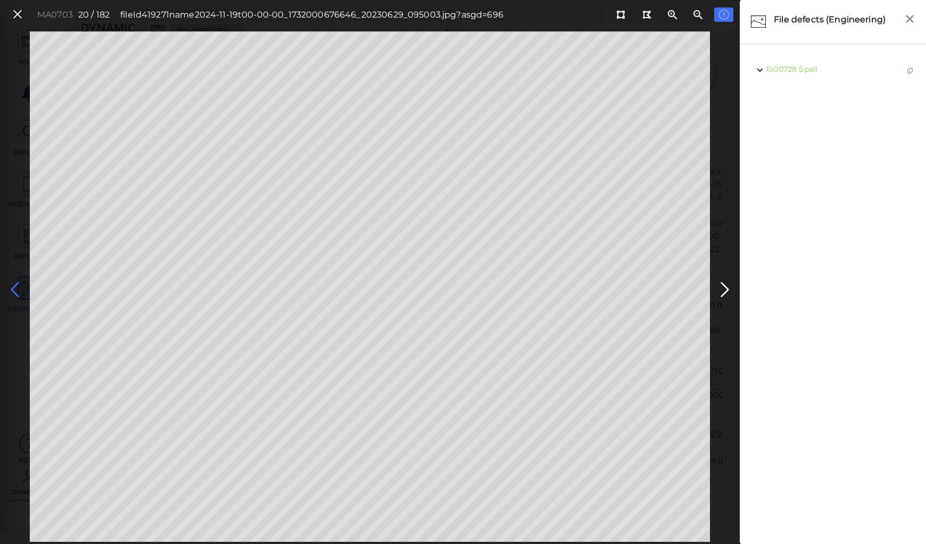
click at [15, 285] on icon at bounding box center [14, 289] width 17 height 21
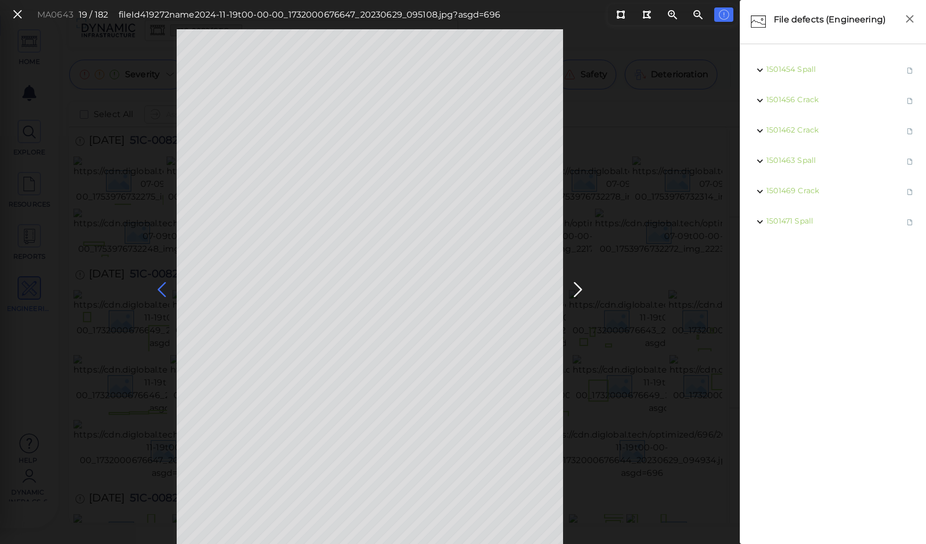
click at [166, 287] on icon at bounding box center [161, 289] width 17 height 21
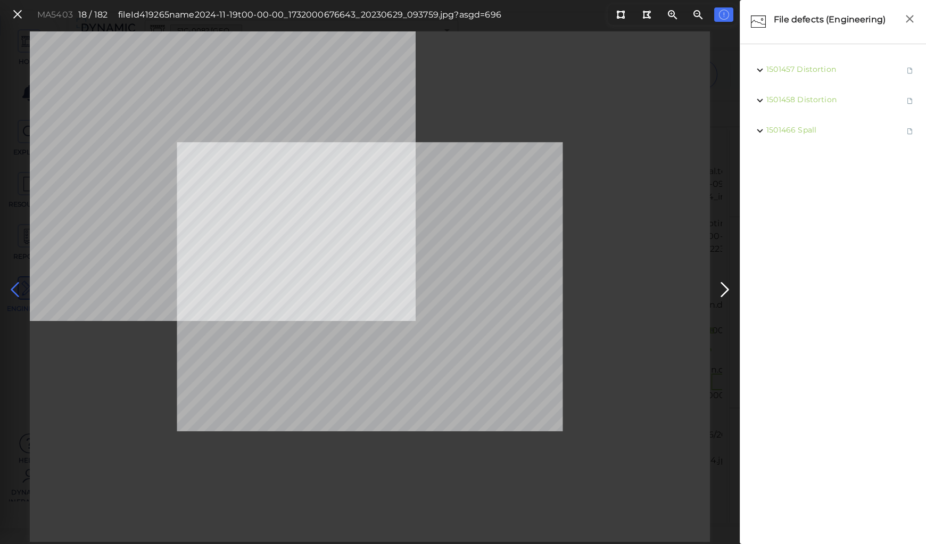
click at [19, 285] on icon at bounding box center [14, 289] width 17 height 21
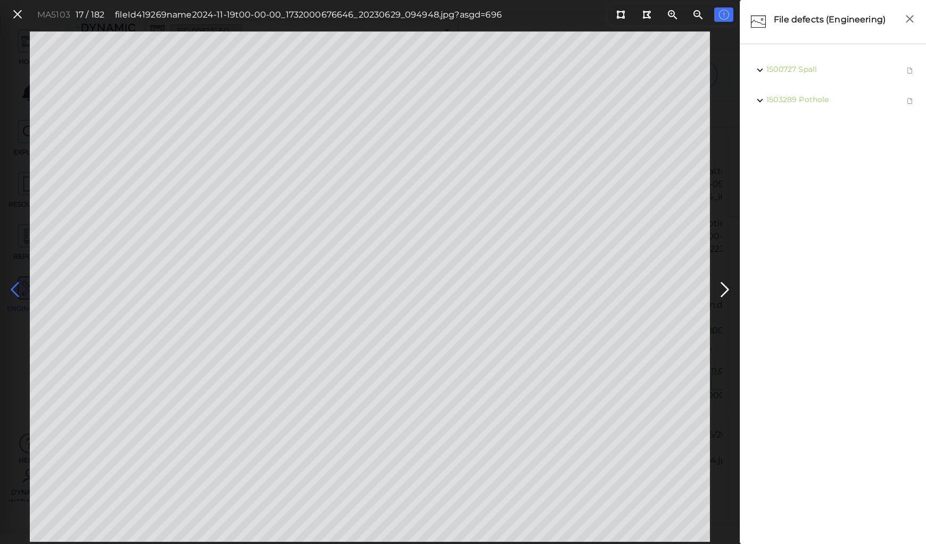
click at [17, 284] on icon at bounding box center [14, 289] width 17 height 21
click at [17, 283] on icon at bounding box center [14, 289] width 17 height 21
click at [17, 13] on icon at bounding box center [18, 14] width 12 height 14
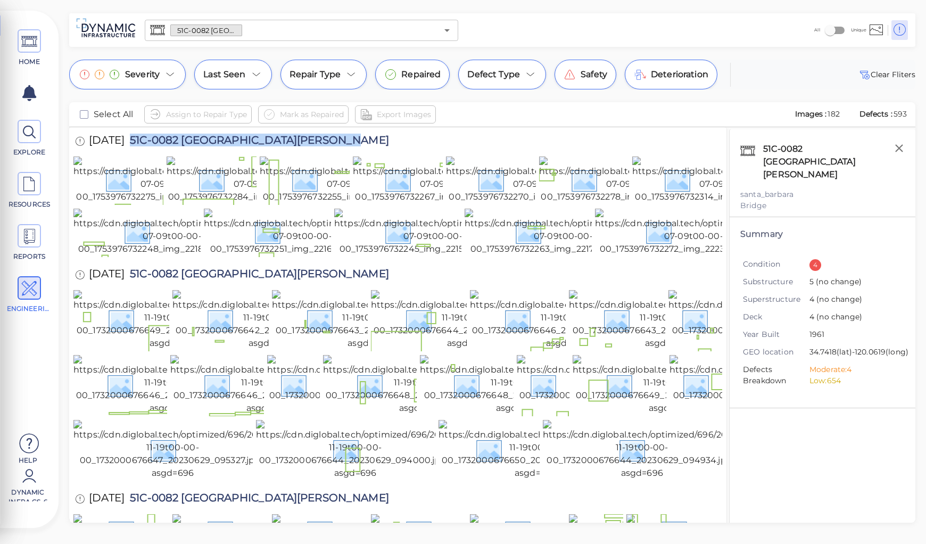
drag, startPoint x: 139, startPoint y: 142, endPoint x: 348, endPoint y: 152, distance: 208.4
click at [348, 152] on div "[DATE] 51C-0082 [GEOGRAPHIC_DATA][PERSON_NAME]" at bounding box center [242, 141] width 339 height 29
copy span "51C-0082 [GEOGRAPHIC_DATA][PERSON_NAME]"
click at [764, 430] on div "51C-0082 [GEOGRAPHIC_DATA][PERSON_NAME] [GEOGRAPHIC_DATA] Summary Condition 4 S…" at bounding box center [822, 339] width 186 height 421
